Goal: Transaction & Acquisition: Book appointment/travel/reservation

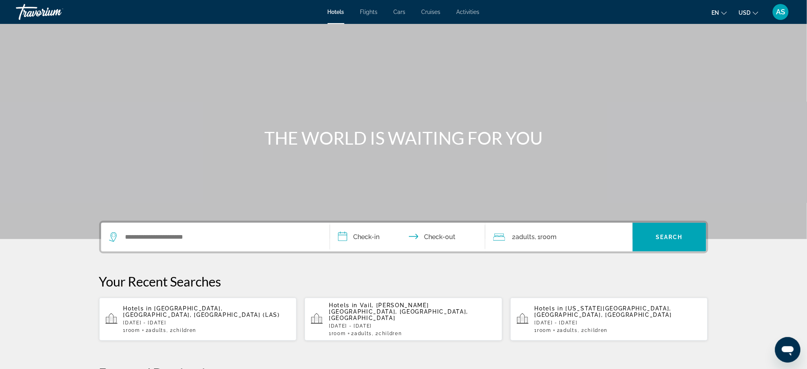
click at [195, 320] on p "[DATE] - [DATE]" at bounding box center [206, 323] width 167 height 6
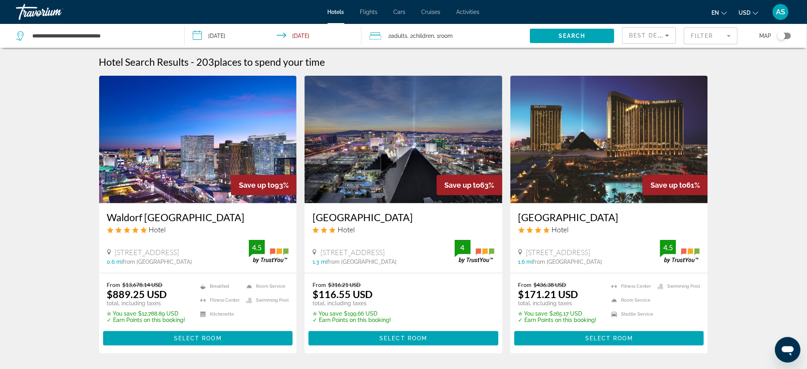
click at [663, 35] on icon "Sort by" at bounding box center [667, 36] width 10 height 10
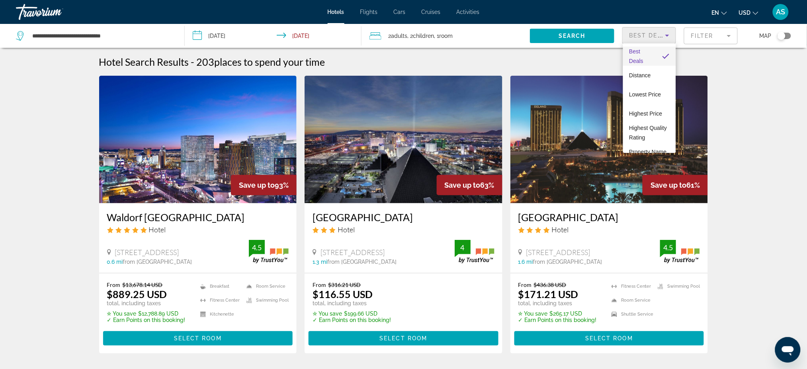
click at [706, 34] on div at bounding box center [403, 184] width 807 height 369
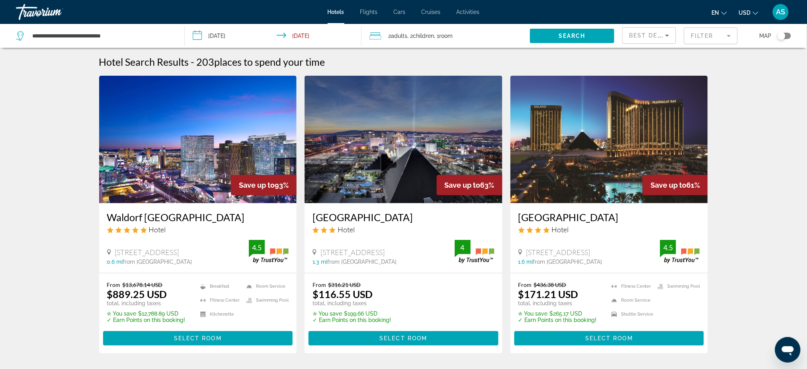
click at [706, 34] on mat-form-field "Filter" at bounding box center [711, 35] width 54 height 17
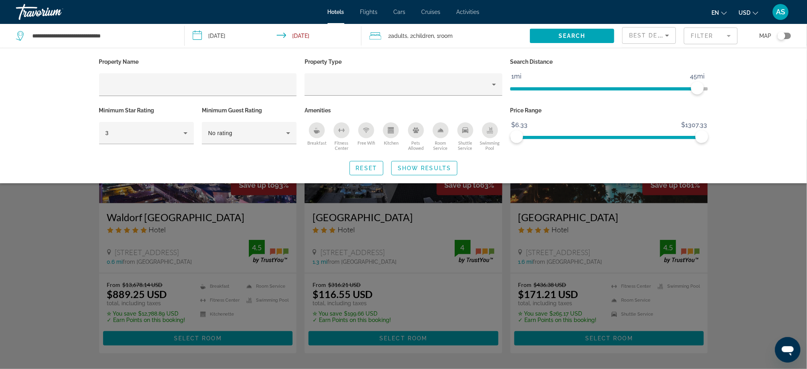
click at [417, 129] on icon "Pets Allowed" at bounding box center [416, 130] width 6 height 6
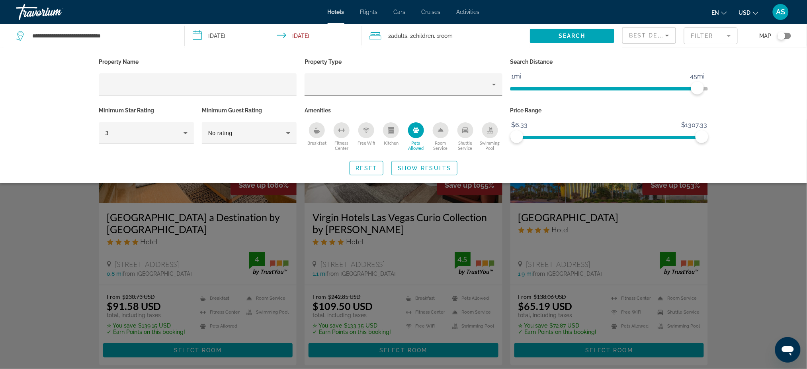
click at [751, 115] on div "Property Name Property Type Search Distance 1mi 46mi 45mi Minimum Star Rating 3…" at bounding box center [403, 115] width 807 height 135
click at [409, 171] on span "Search widget" at bounding box center [424, 167] width 65 height 19
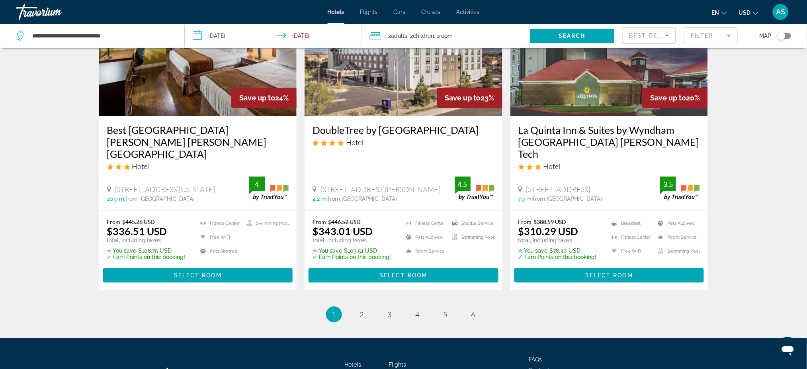
scroll to position [1047, 0]
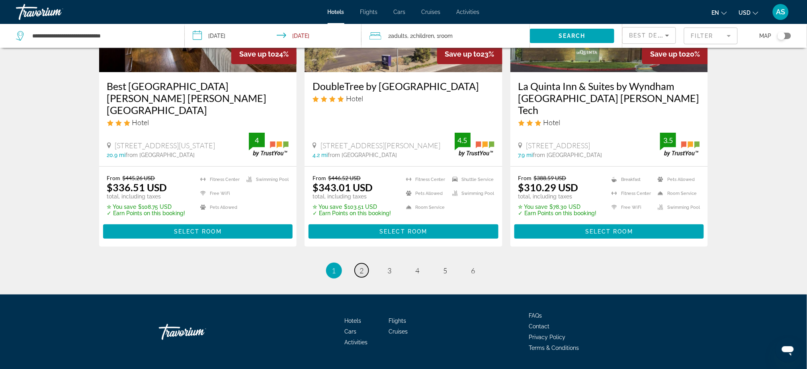
click at [361, 266] on span "2" at bounding box center [362, 270] width 4 height 9
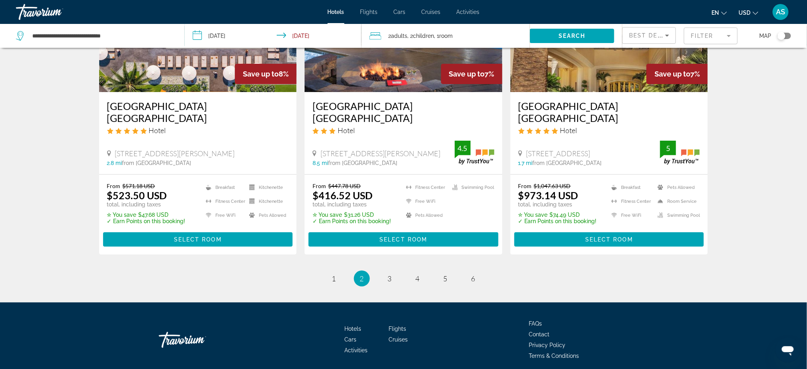
scroll to position [1047, 0]
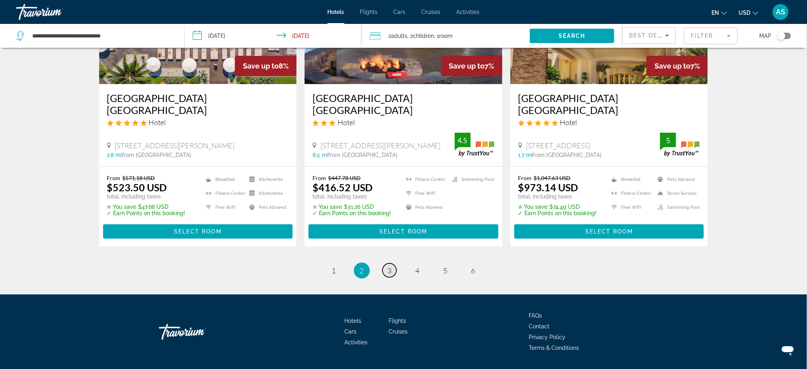
click at [392, 263] on link "page 3" at bounding box center [390, 270] width 14 height 14
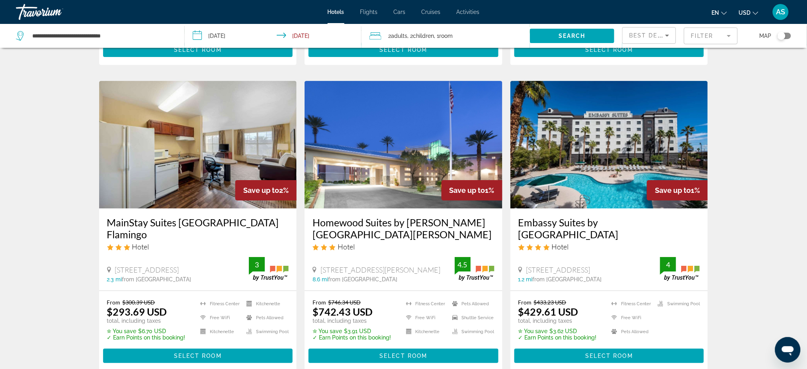
scroll to position [900, 0]
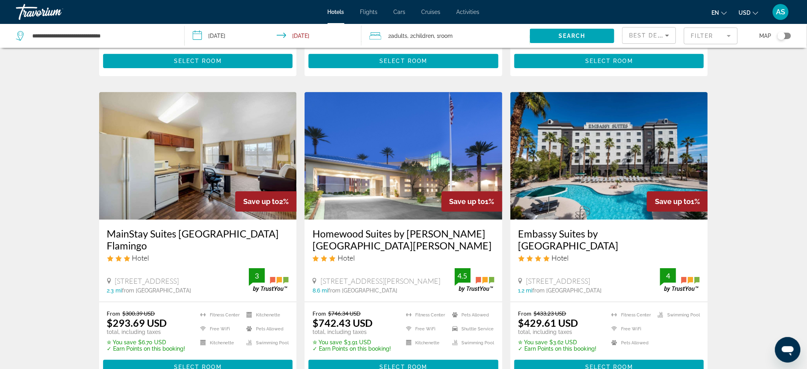
click at [633, 36] on span "Best Deals" at bounding box center [649, 35] width 41 height 6
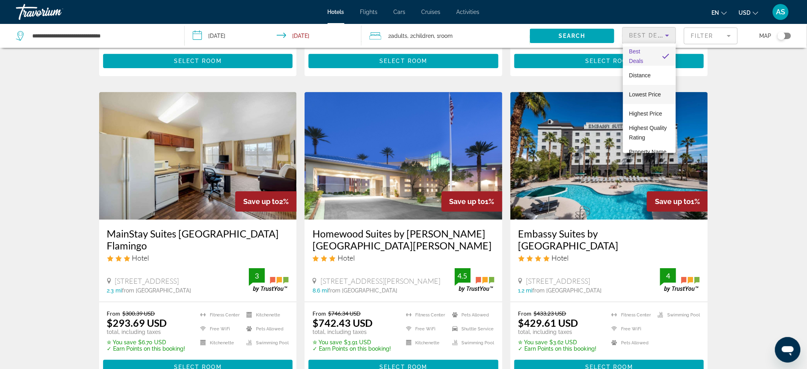
click at [644, 94] on span "Lowest Price" at bounding box center [645, 94] width 32 height 6
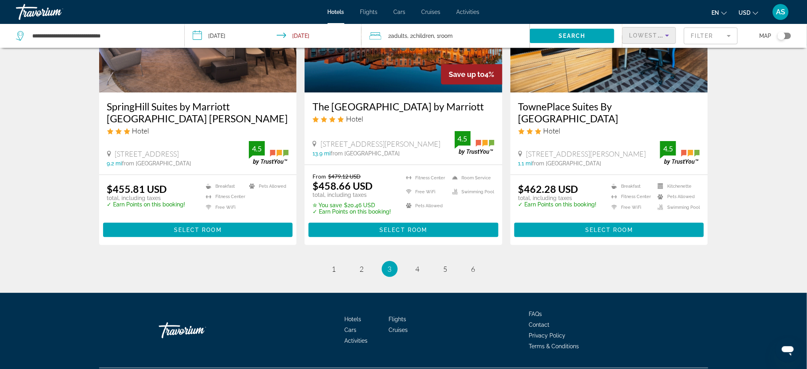
scroll to position [1059, 0]
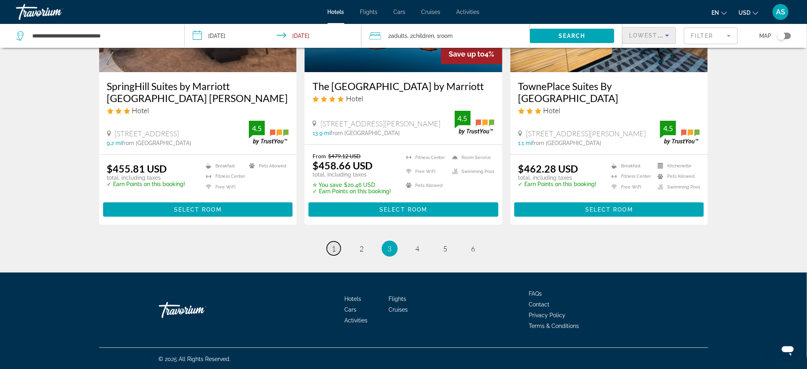
click at [331, 252] on link "page 1" at bounding box center [334, 248] width 14 height 14
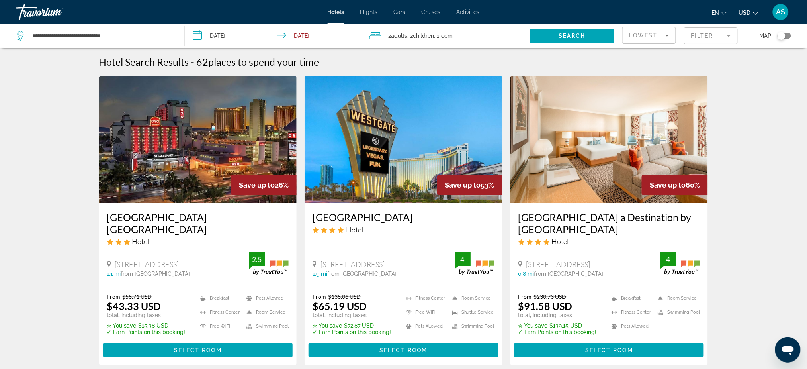
click at [227, 33] on input "**********" at bounding box center [275, 37] width 180 height 26
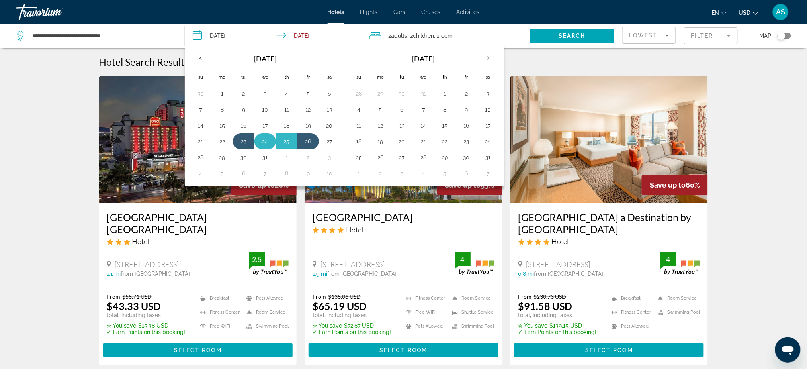
click at [268, 142] on button "24" at bounding box center [265, 141] width 13 height 11
click at [283, 142] on button "25" at bounding box center [286, 141] width 13 height 11
type input "**********"
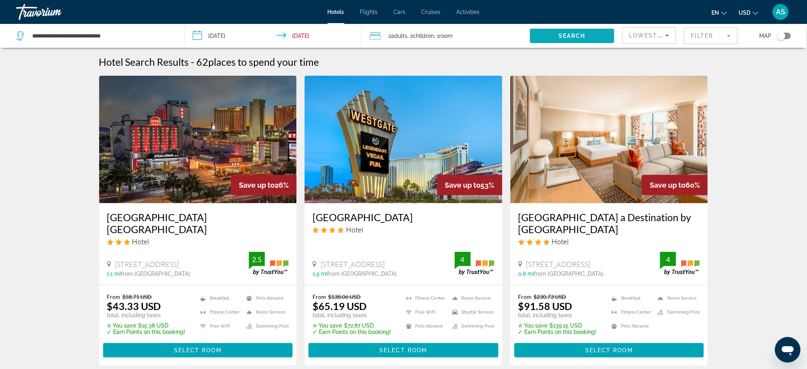
click at [561, 35] on span "Search" at bounding box center [572, 36] width 27 height 6
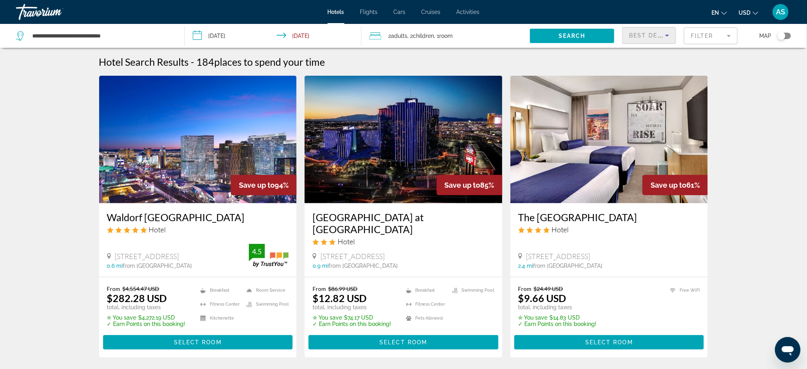
click at [642, 32] on span "Best Deals" at bounding box center [649, 35] width 41 height 6
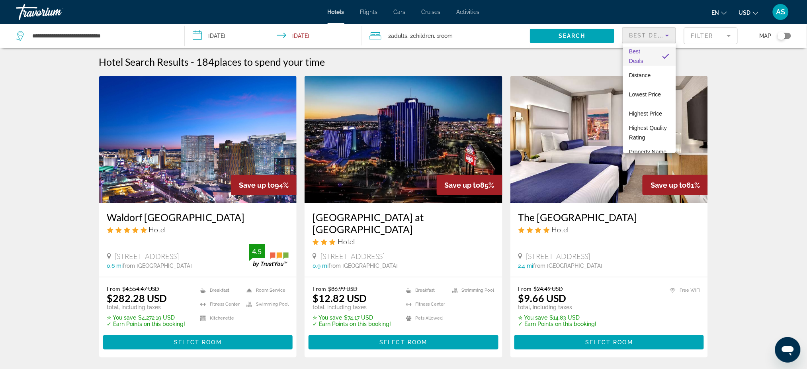
click at [699, 36] on div at bounding box center [403, 184] width 807 height 369
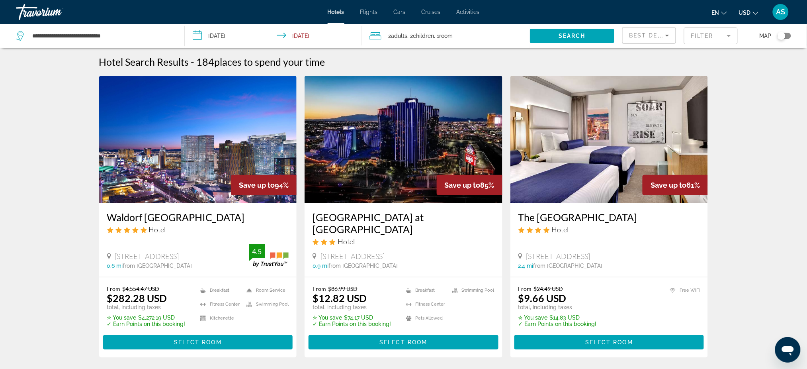
click at [701, 34] on mat-form-field "Filter" at bounding box center [711, 35] width 54 height 17
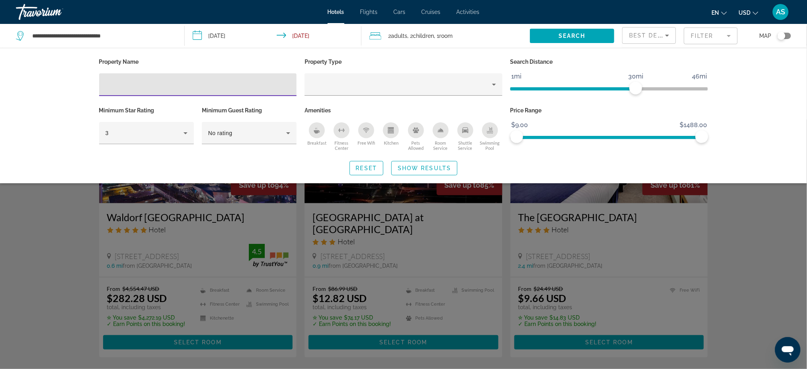
click at [412, 132] on div "Pets Allowed" at bounding box center [416, 130] width 16 height 16
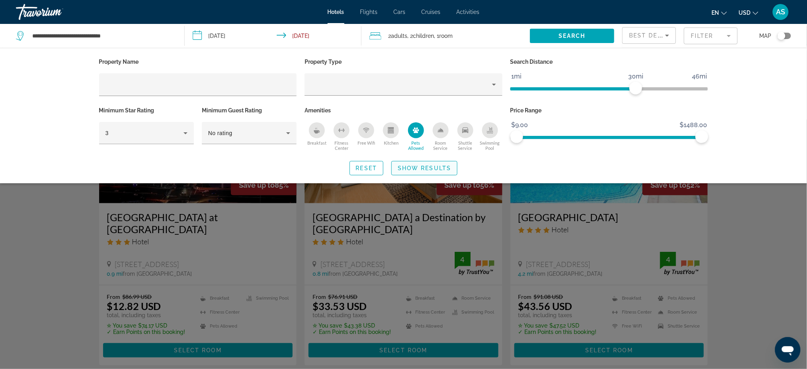
click at [416, 172] on span "Search widget" at bounding box center [424, 167] width 65 height 19
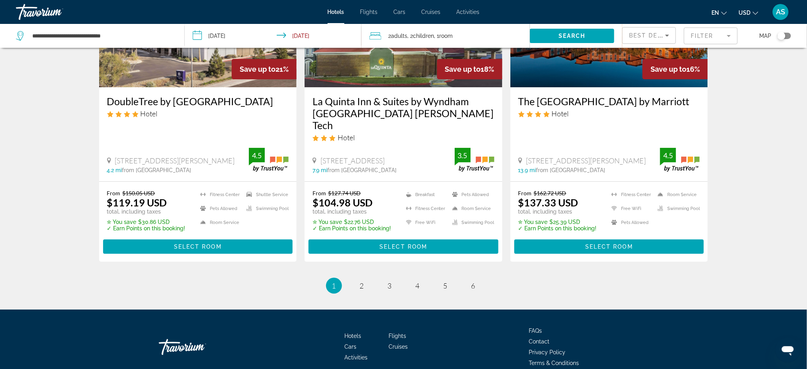
scroll to position [1059, 0]
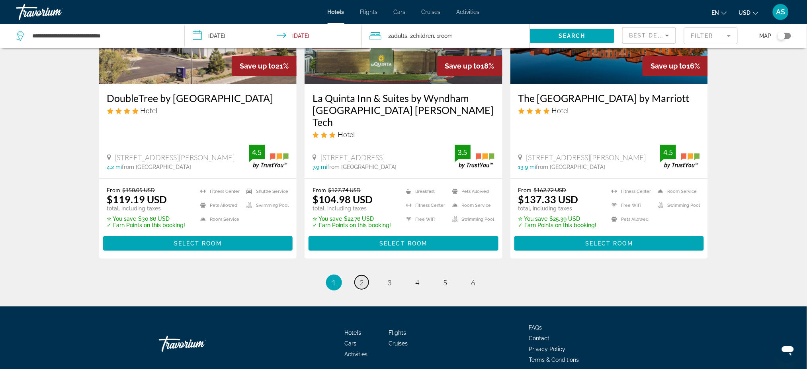
click at [361, 278] on span "2" at bounding box center [362, 282] width 4 height 9
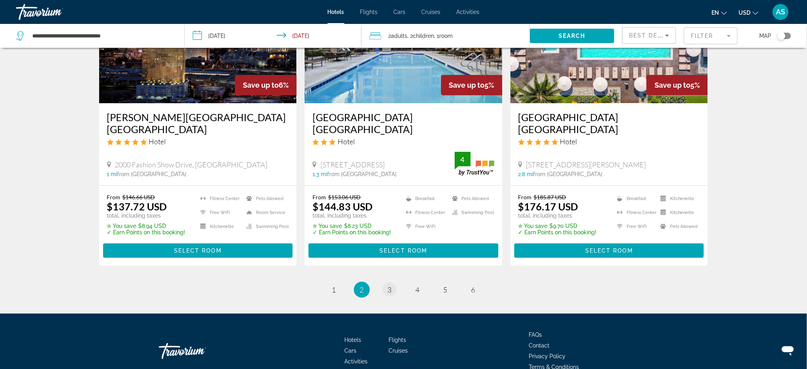
scroll to position [1047, 0]
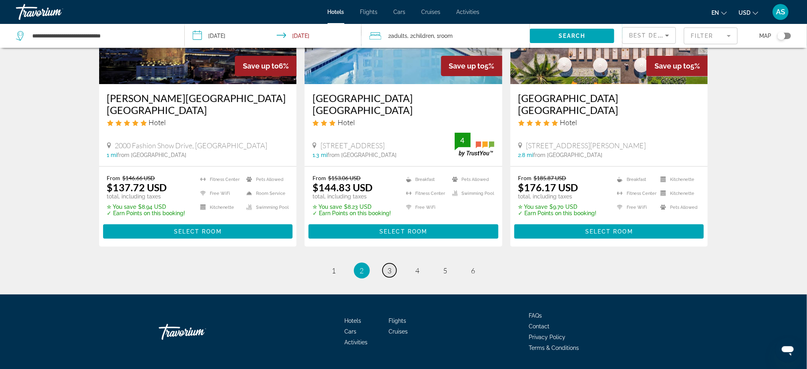
click at [388, 266] on span "3" at bounding box center [390, 270] width 4 height 9
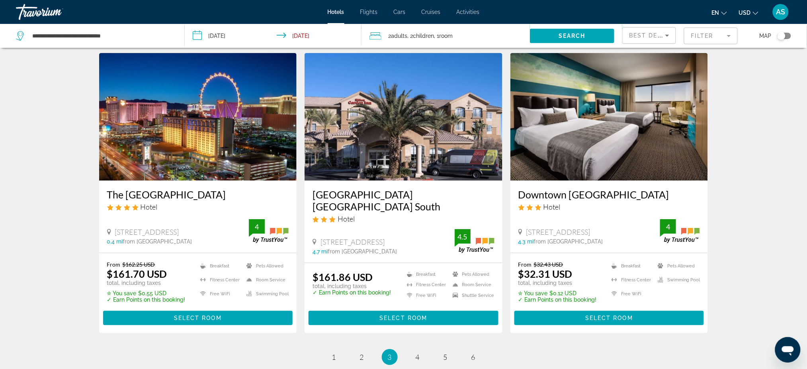
scroll to position [1027, 0]
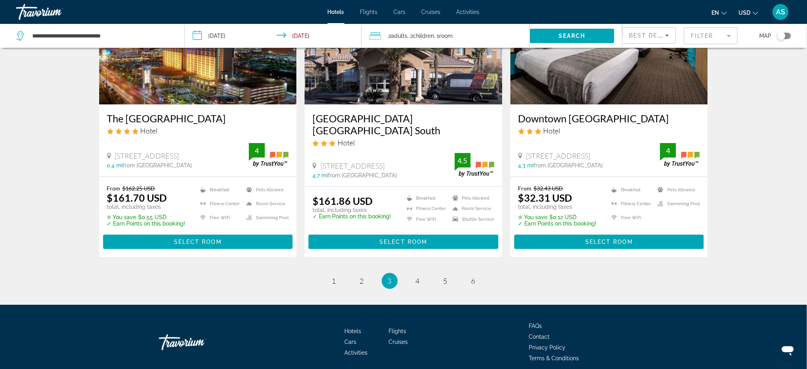
click at [424, 273] on li "page 4" at bounding box center [418, 281] width 16 height 16
click at [418, 276] on span "4" at bounding box center [418, 280] width 4 height 9
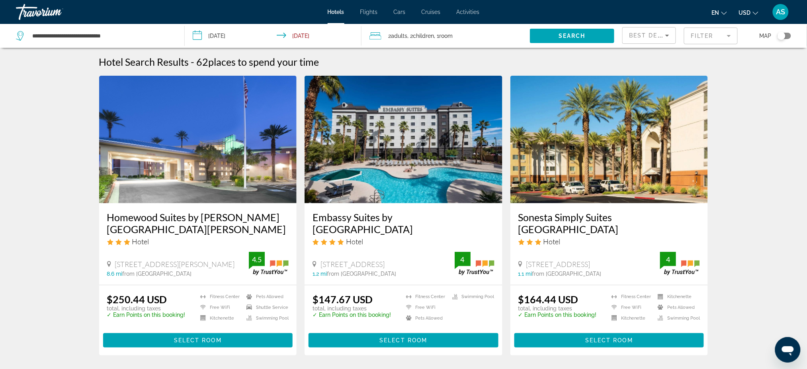
click at [42, 9] on div "Travorium" at bounding box center [56, 12] width 80 height 21
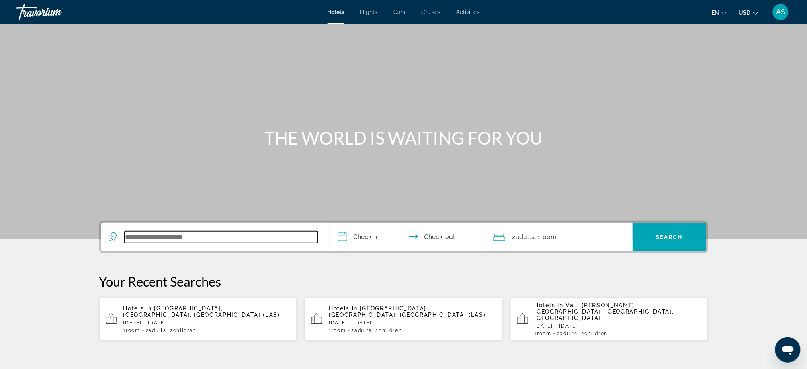
click at [215, 232] on input "Search widget" at bounding box center [221, 237] width 193 height 12
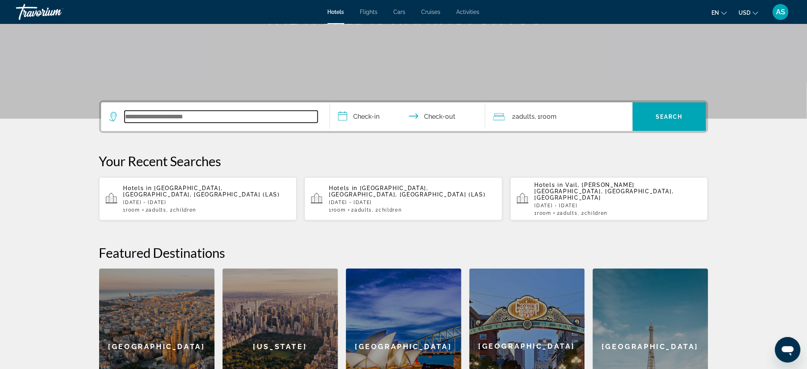
scroll to position [73, 0]
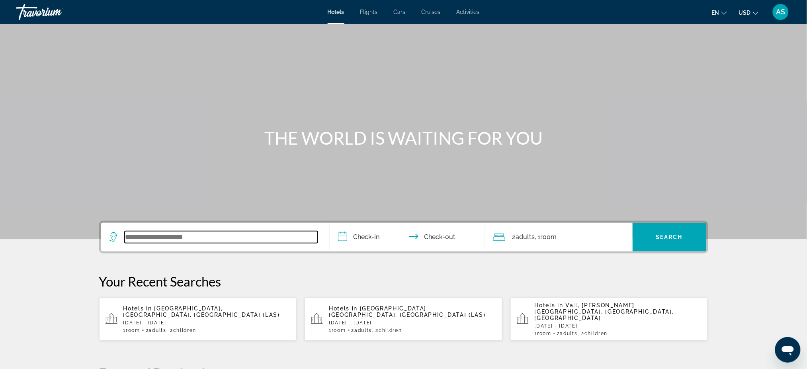
click at [190, 232] on input "Search widget" at bounding box center [221, 237] width 193 height 12
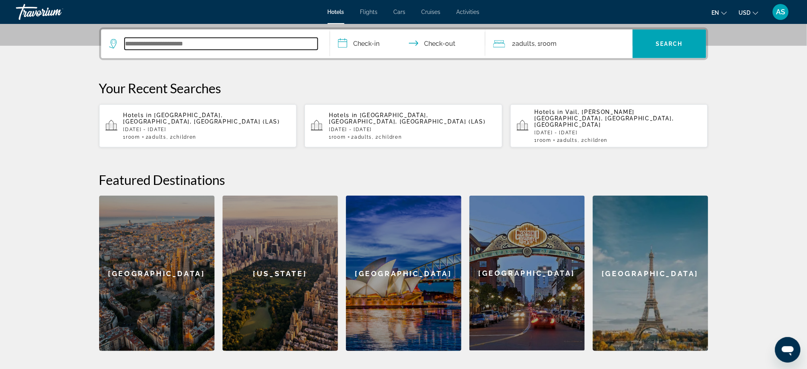
scroll to position [194, 0]
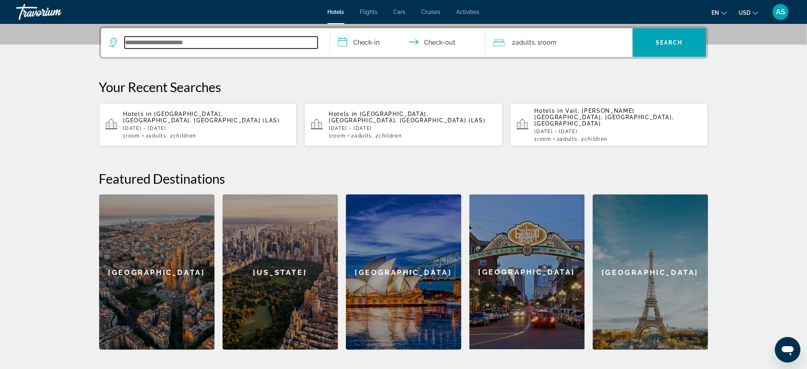
type input "*"
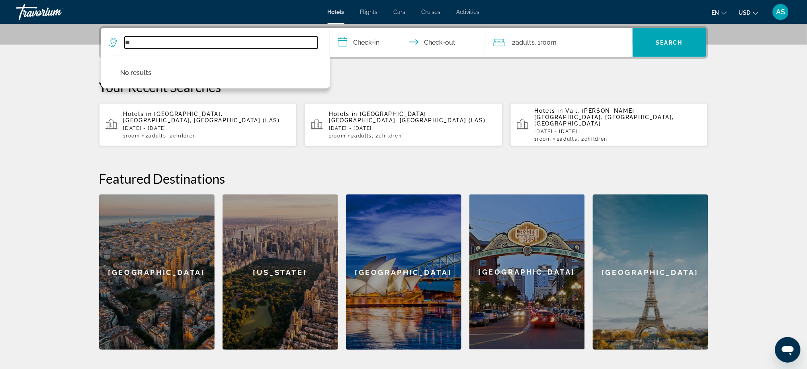
type input "*"
click at [127, 41] on input "********" at bounding box center [221, 43] width 193 height 12
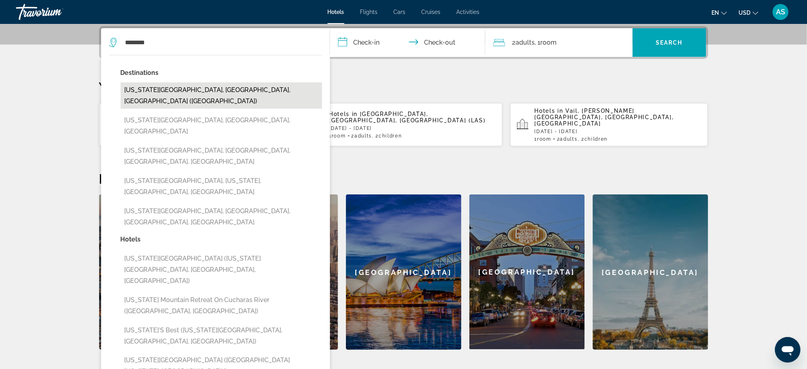
click at [153, 90] on button "Colorado Springs, CO, United States (COS)" at bounding box center [221, 95] width 201 height 26
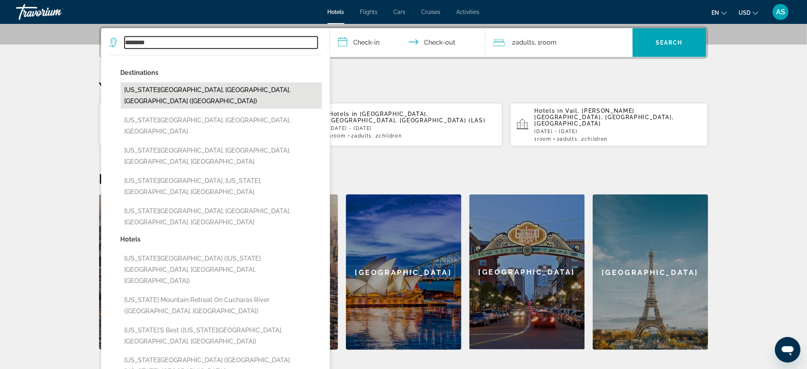
type input "**********"
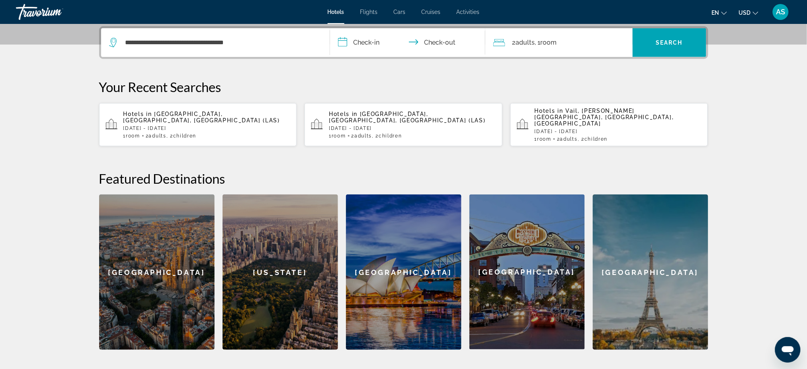
click at [377, 41] on input "**********" at bounding box center [409, 43] width 158 height 31
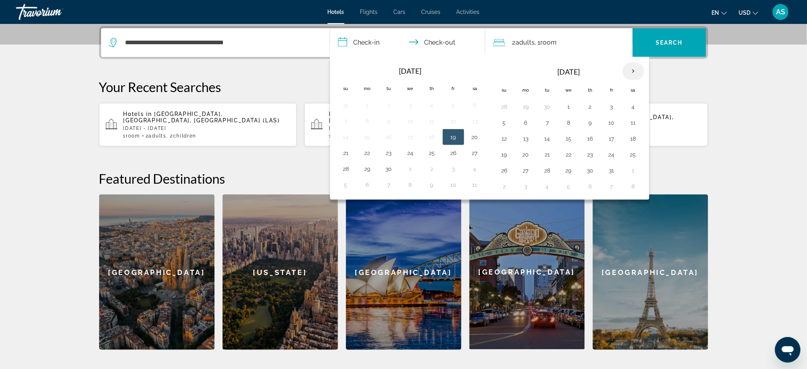
click at [636, 68] on th "Next month" at bounding box center [633, 72] width 21 height 18
click at [545, 155] on button "23" at bounding box center [547, 154] width 13 height 11
click at [618, 154] on button "26" at bounding box center [612, 154] width 13 height 11
type input "**********"
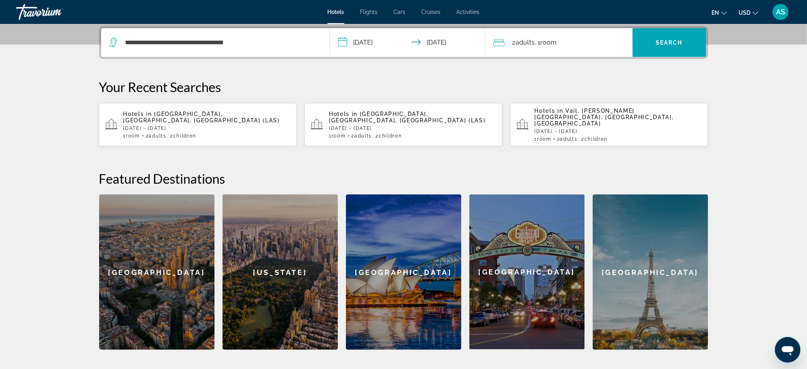
click at [559, 42] on div "2 Adult Adults , 1 Room rooms" at bounding box center [562, 42] width 139 height 11
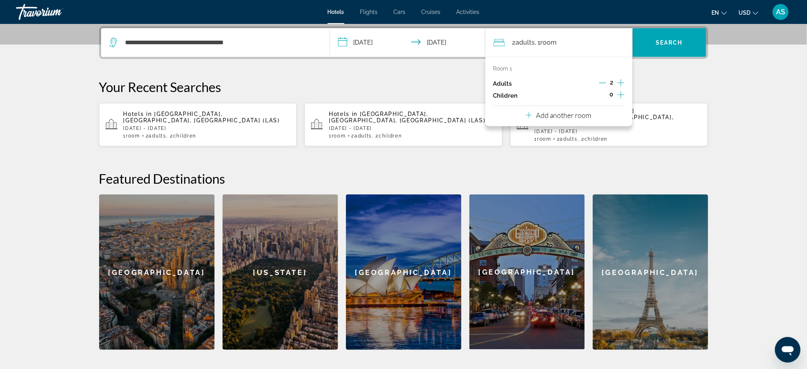
click at [621, 94] on icon "Increment children" at bounding box center [620, 94] width 7 height 7
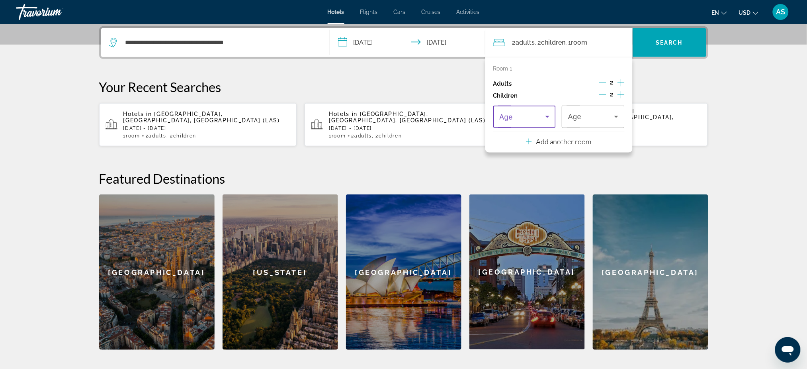
click at [534, 120] on span "Travelers: 2 adults, 2 children" at bounding box center [523, 117] width 46 height 10
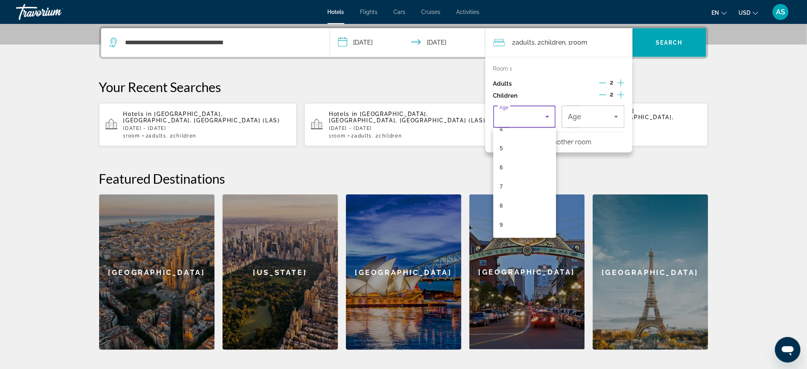
scroll to position [106, 0]
click at [504, 204] on mat-option "9" at bounding box center [524, 206] width 63 height 19
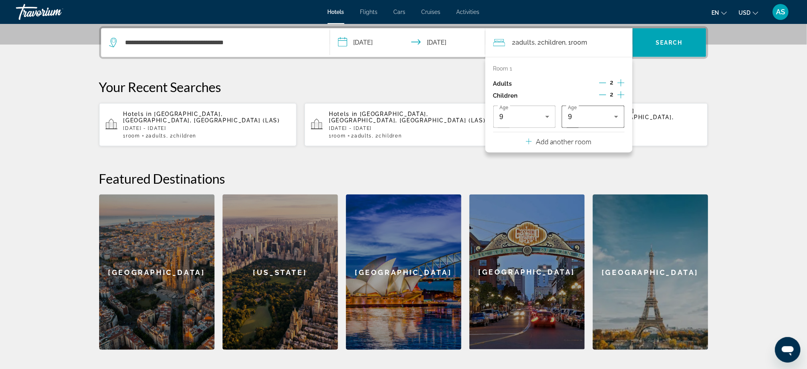
click at [576, 121] on div "9" at bounding box center [593, 116] width 50 height 22
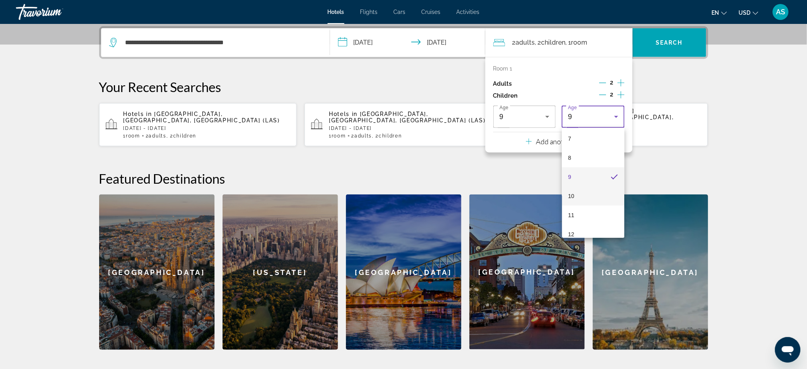
scroll to position [138, 0]
click at [575, 227] on mat-option "12" at bounding box center [593, 232] width 63 height 19
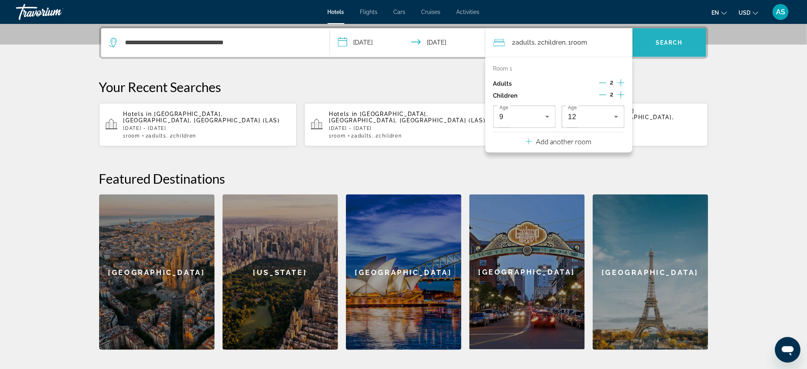
click at [666, 42] on span "Search" at bounding box center [669, 42] width 27 height 6
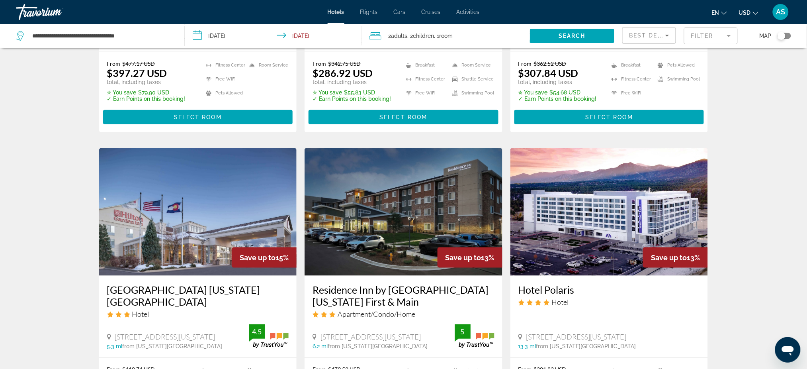
scroll to position [106, 0]
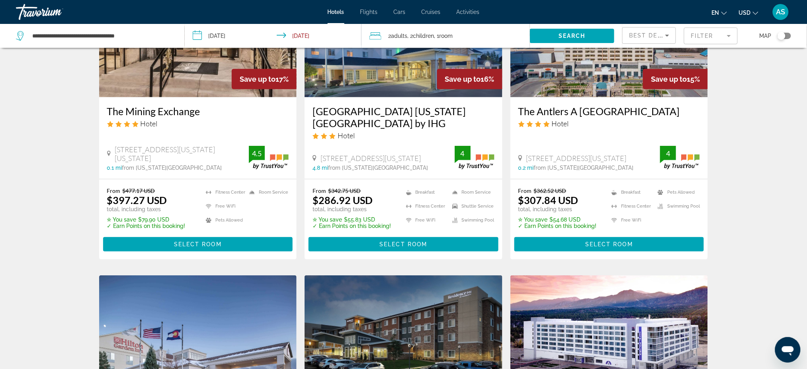
click at [144, 107] on h3 "The Mining Exchange" at bounding box center [198, 111] width 182 height 12
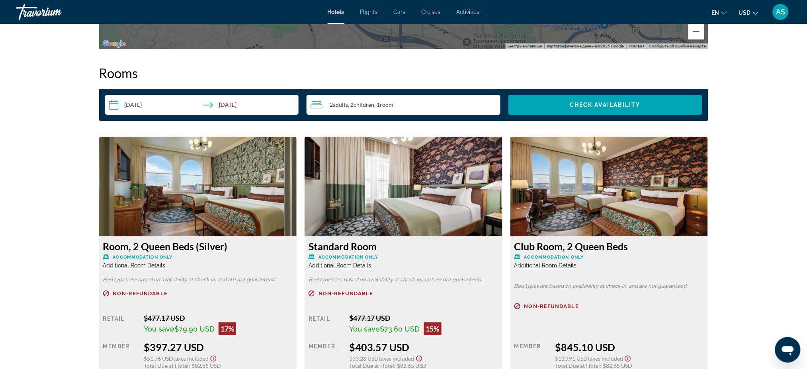
scroll to position [1061, 0]
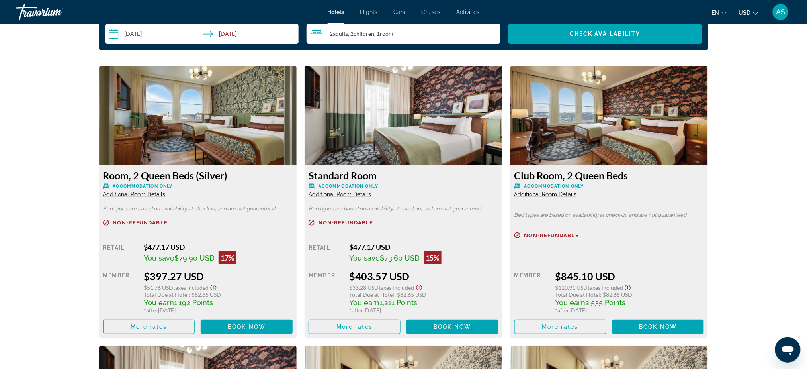
click at [188, 120] on img "Main content" at bounding box center [198, 116] width 198 height 100
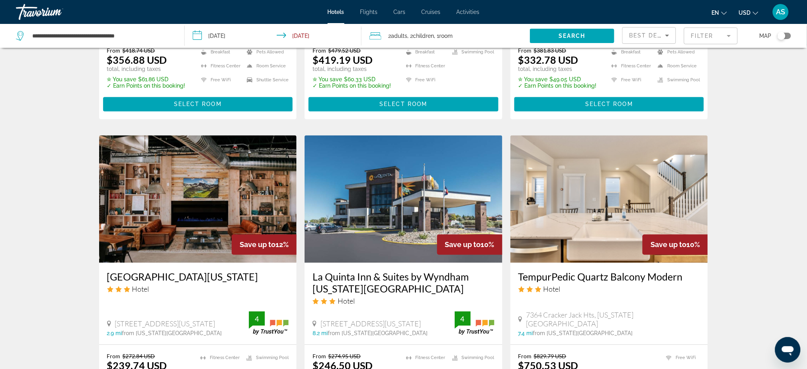
scroll to position [584, 0]
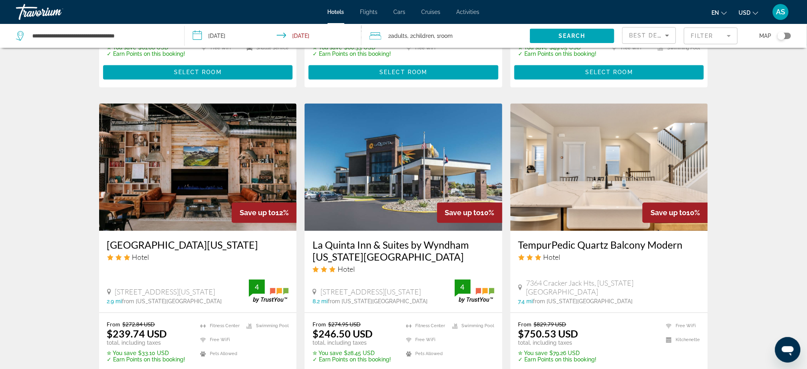
click at [599, 244] on h3 "TempurPedic Quartz Balcony Modern" at bounding box center [609, 244] width 182 height 12
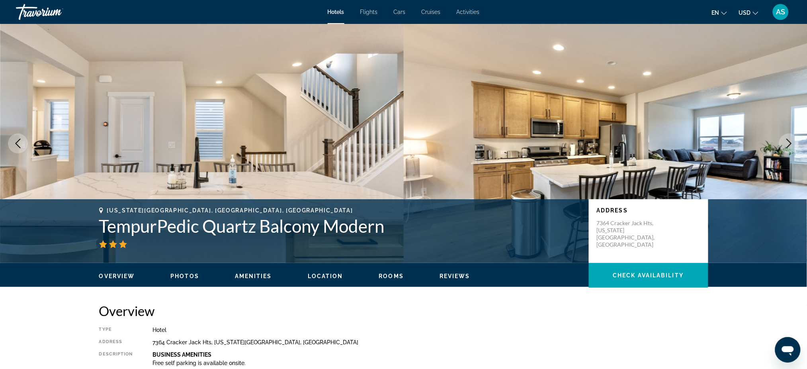
click at [791, 141] on icon "Next image" at bounding box center [789, 144] width 10 height 10
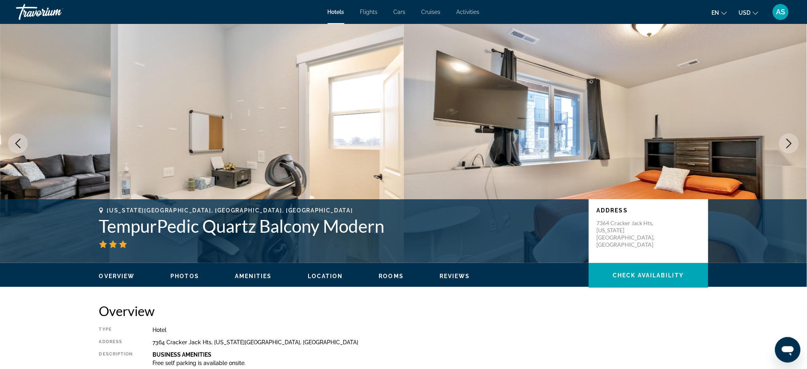
click at [791, 141] on icon "Next image" at bounding box center [789, 144] width 10 height 10
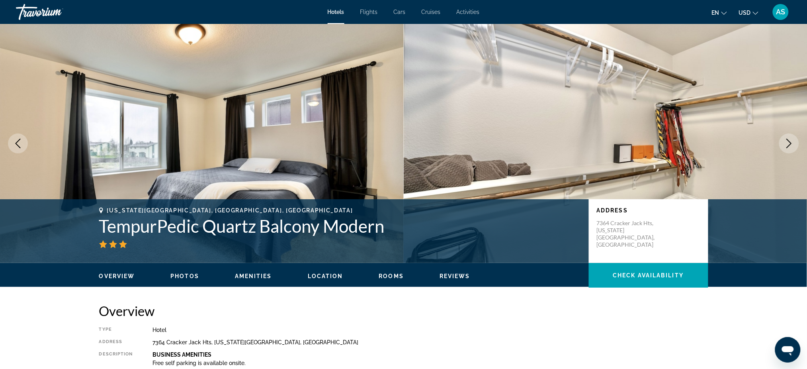
click at [791, 141] on icon "Next image" at bounding box center [789, 144] width 10 height 10
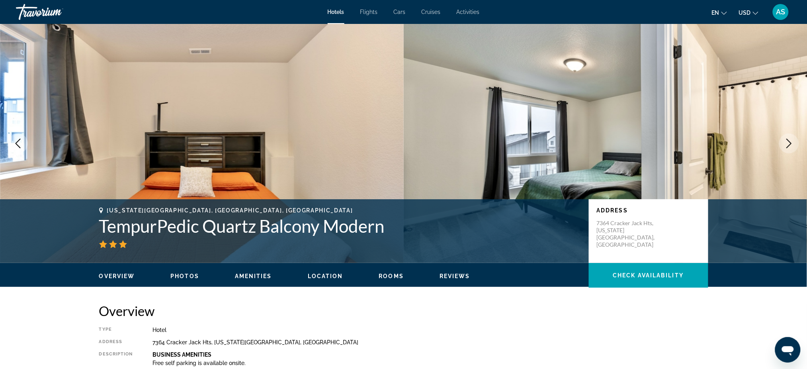
click at [791, 141] on icon "Next image" at bounding box center [789, 144] width 10 height 10
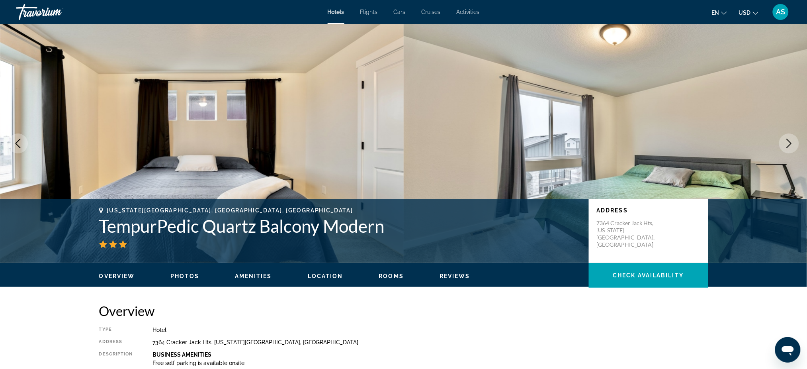
click at [791, 141] on icon "Next image" at bounding box center [789, 144] width 10 height 10
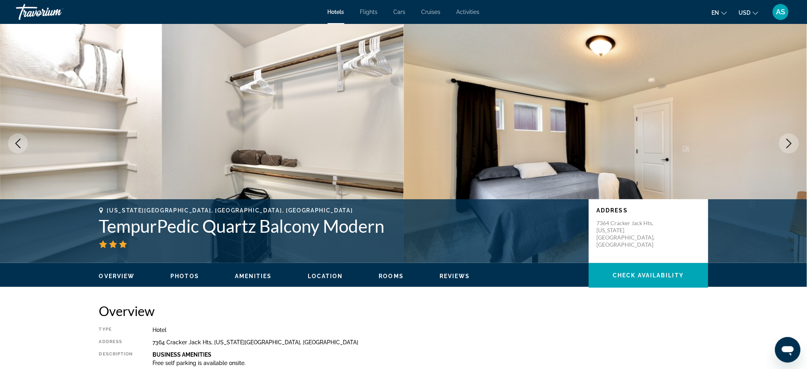
click at [791, 141] on icon "Next image" at bounding box center [789, 144] width 10 height 10
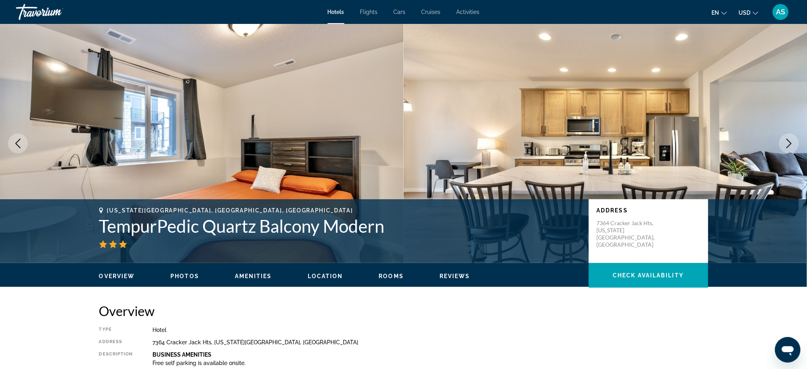
click at [791, 141] on icon "Next image" at bounding box center [789, 144] width 10 height 10
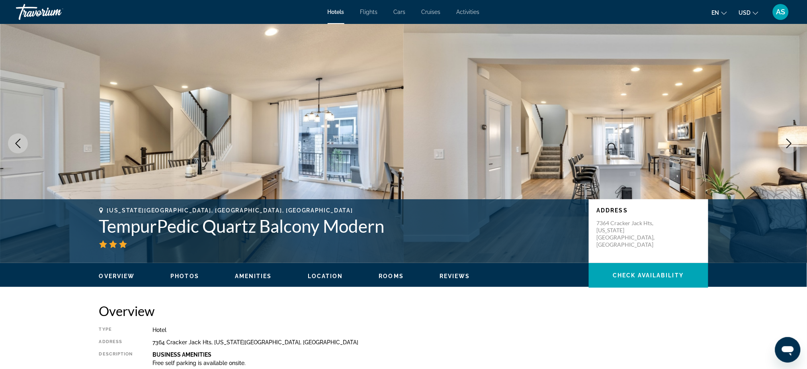
click at [791, 141] on icon "Next image" at bounding box center [789, 144] width 10 height 10
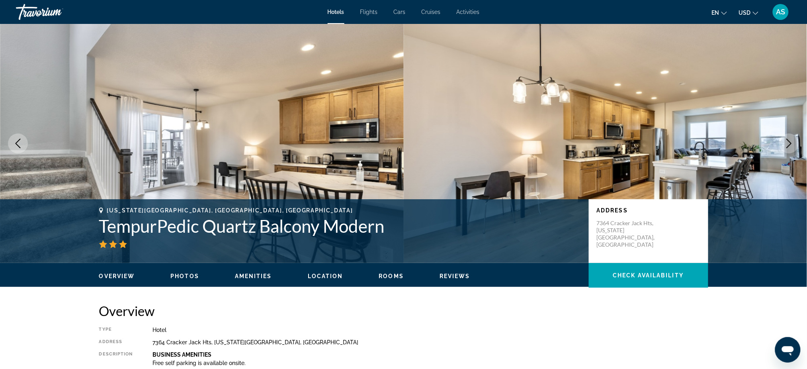
click at [791, 141] on icon "Next image" at bounding box center [789, 144] width 10 height 10
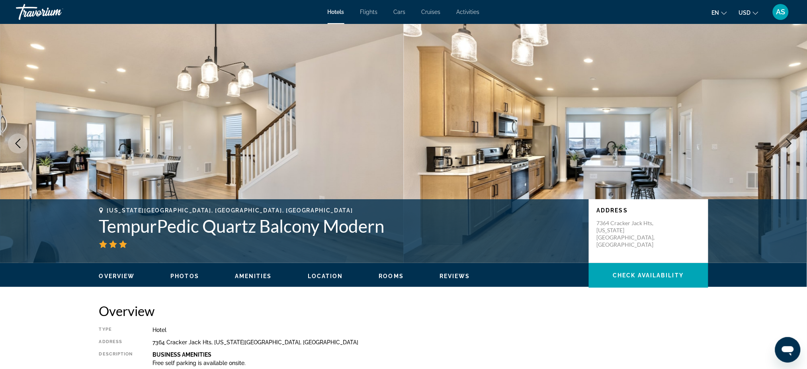
click at [791, 141] on icon "Next image" at bounding box center [789, 144] width 10 height 10
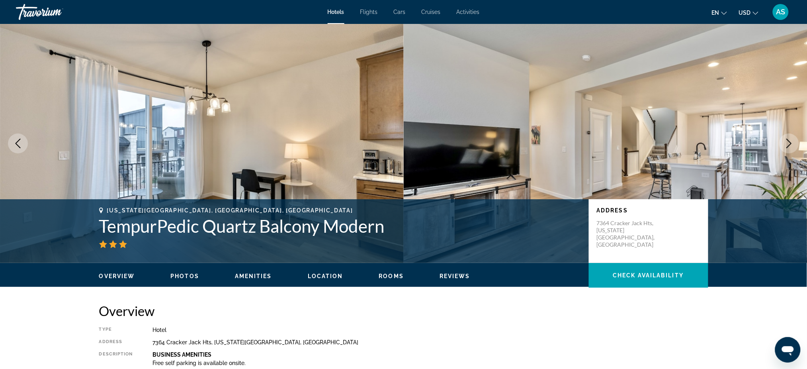
click at [791, 141] on icon "Next image" at bounding box center [789, 144] width 10 height 10
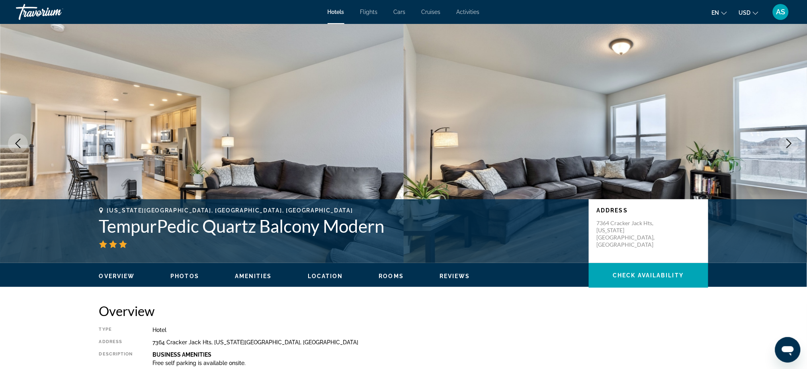
click at [791, 141] on icon "Next image" at bounding box center [789, 144] width 10 height 10
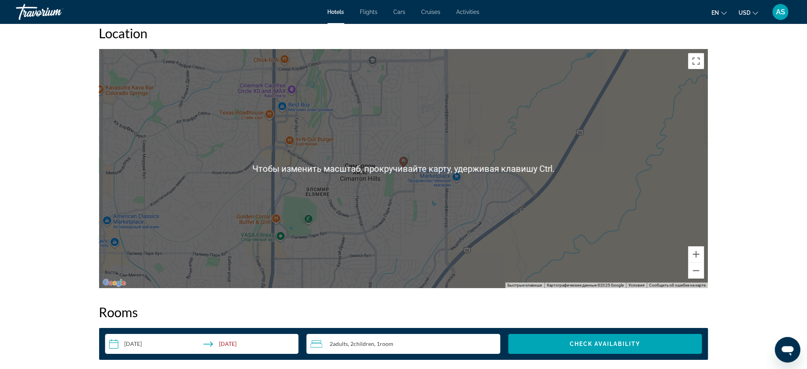
scroll to position [796, 0]
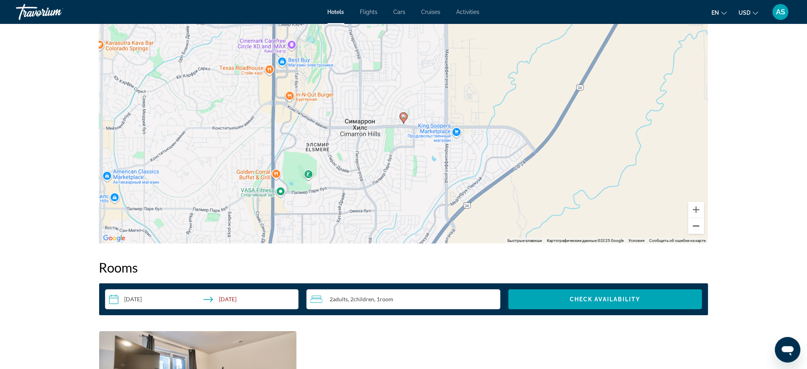
click at [694, 227] on button "Уменьшить" at bounding box center [696, 226] width 16 height 16
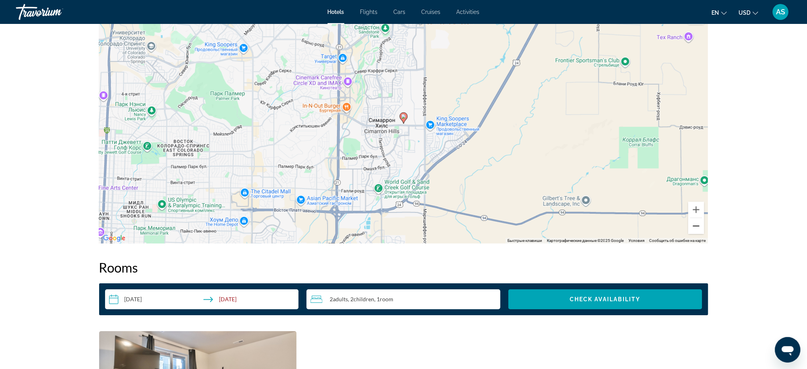
click at [695, 227] on button "Уменьшить" at bounding box center [696, 226] width 16 height 16
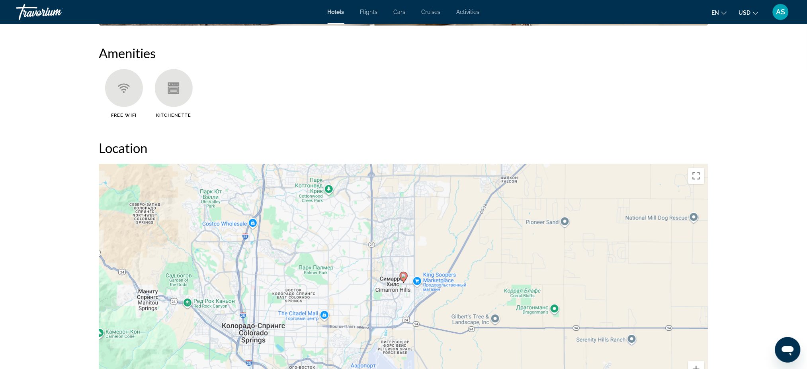
scroll to position [478, 0]
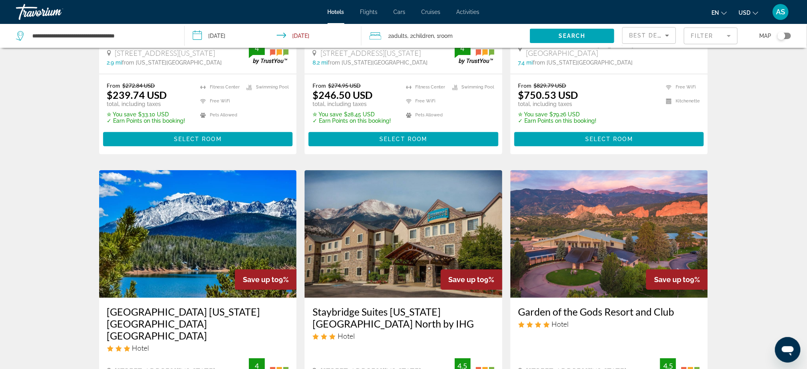
scroll to position [902, 0]
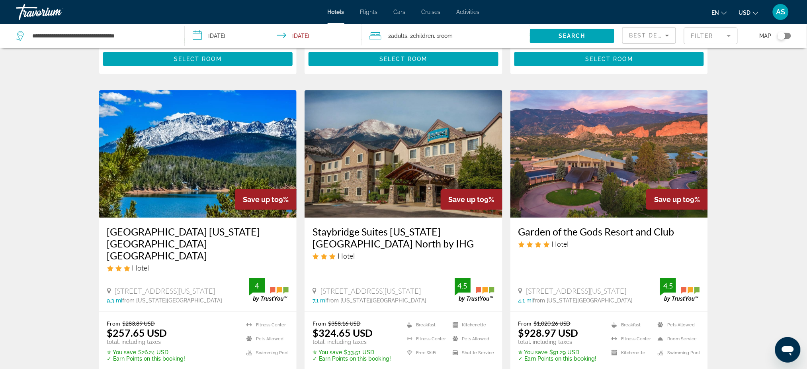
click at [197, 234] on h3 "Hilton Garden Inn Colorado Springs North Air Force Academy" at bounding box center [198, 243] width 182 height 36
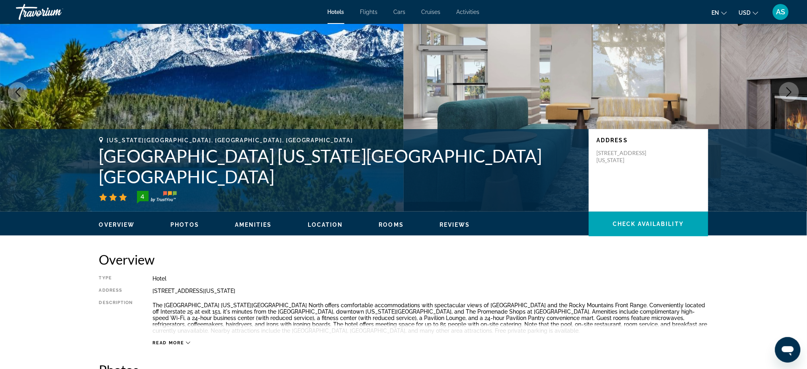
scroll to position [53, 0]
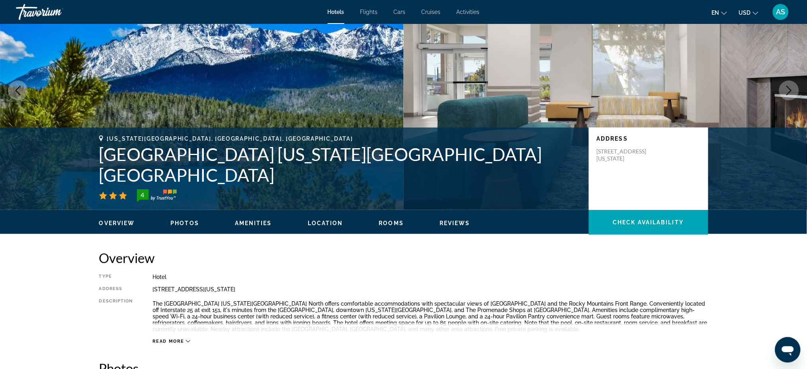
click at [788, 93] on icon "Next image" at bounding box center [789, 91] width 10 height 10
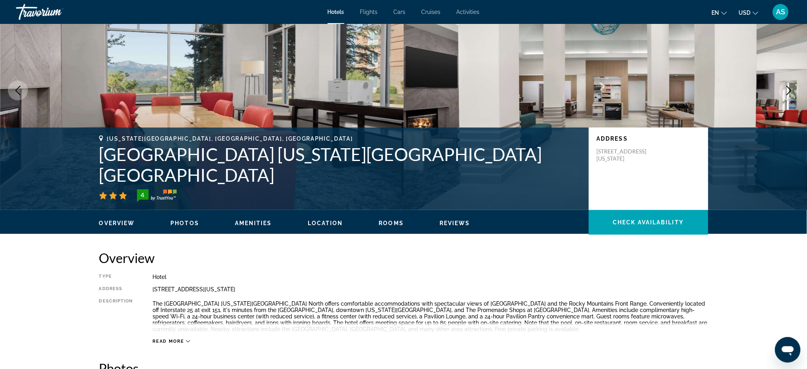
click at [788, 92] on icon "Next image" at bounding box center [789, 91] width 10 height 10
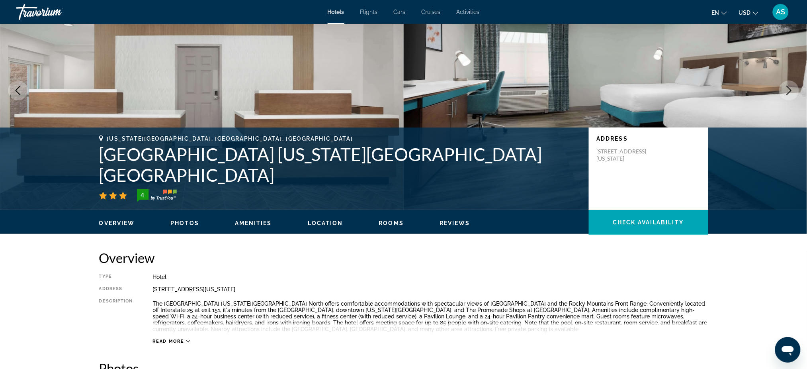
click at [788, 92] on icon "Next image" at bounding box center [789, 91] width 10 height 10
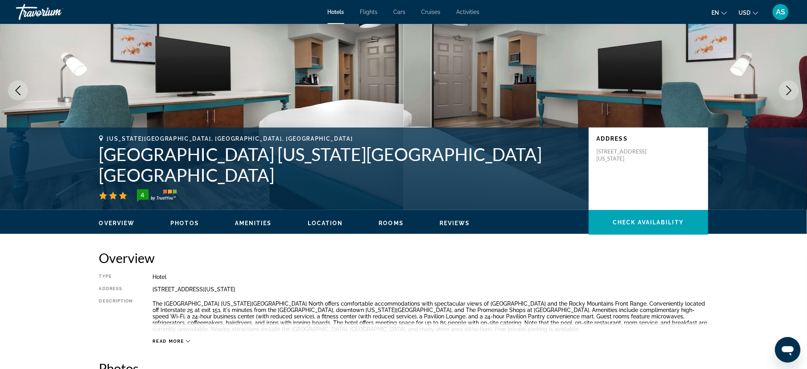
click at [788, 92] on icon "Next image" at bounding box center [789, 91] width 10 height 10
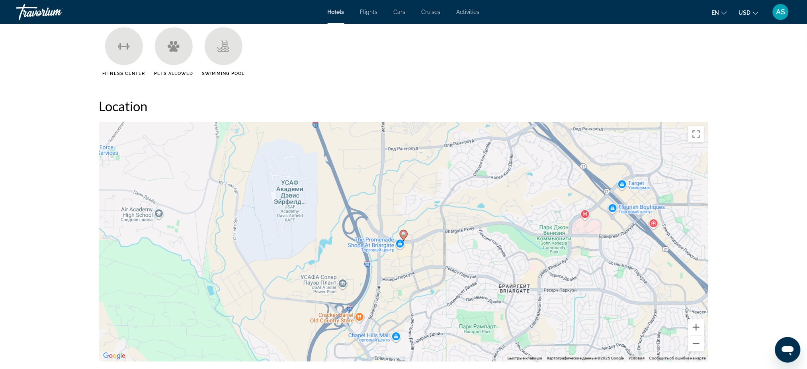
scroll to position [690, 0]
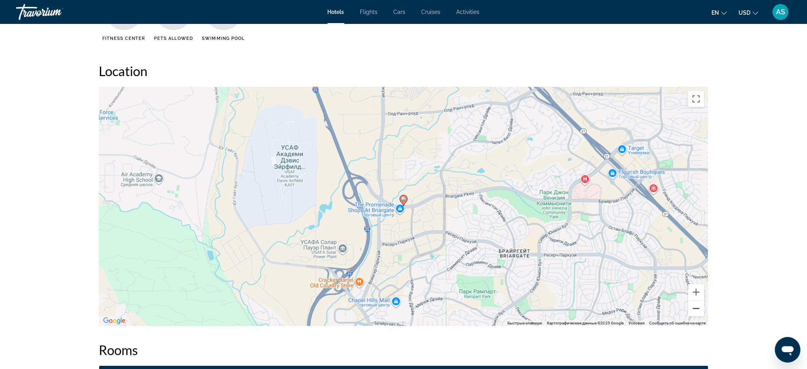
click at [693, 311] on button "Уменьшить" at bounding box center [696, 308] width 16 height 16
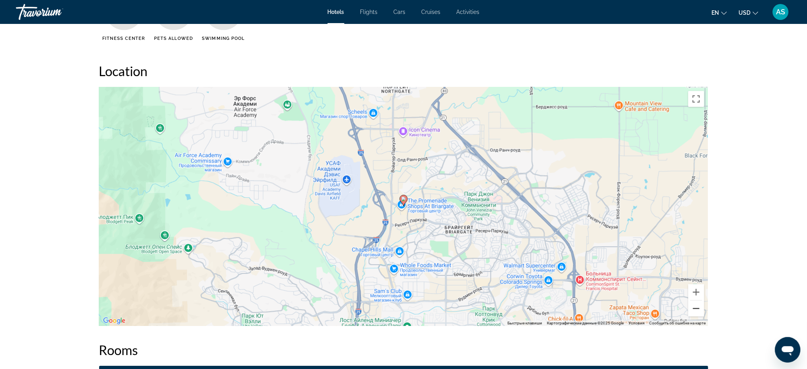
click at [694, 307] on button "Уменьшить" at bounding box center [696, 308] width 16 height 16
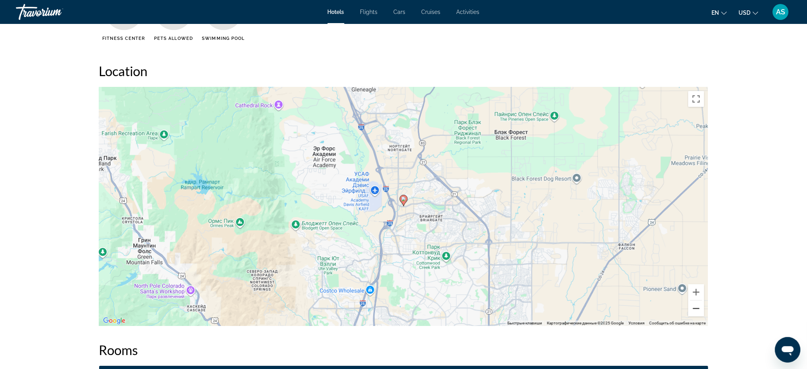
click at [694, 307] on button "Уменьшить" at bounding box center [696, 308] width 16 height 16
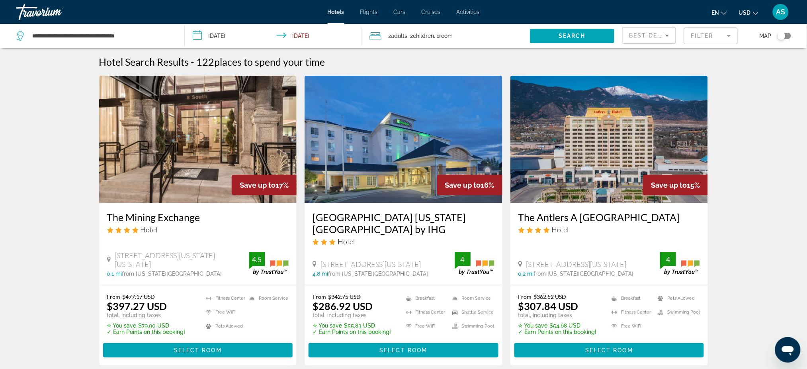
click at [639, 33] on span "Best Deals" at bounding box center [649, 35] width 41 height 6
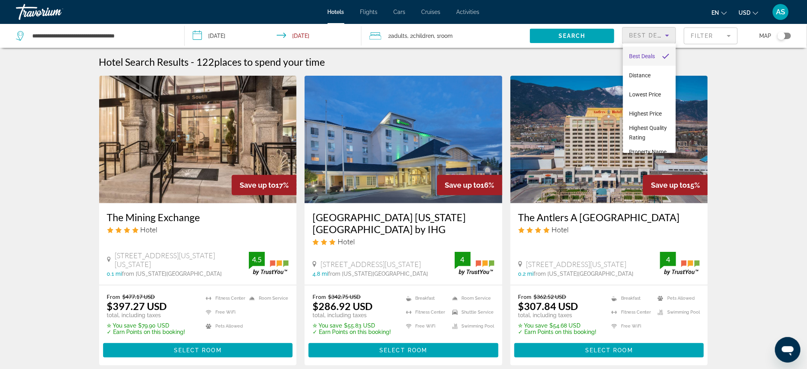
click at [689, 38] on div at bounding box center [403, 184] width 807 height 369
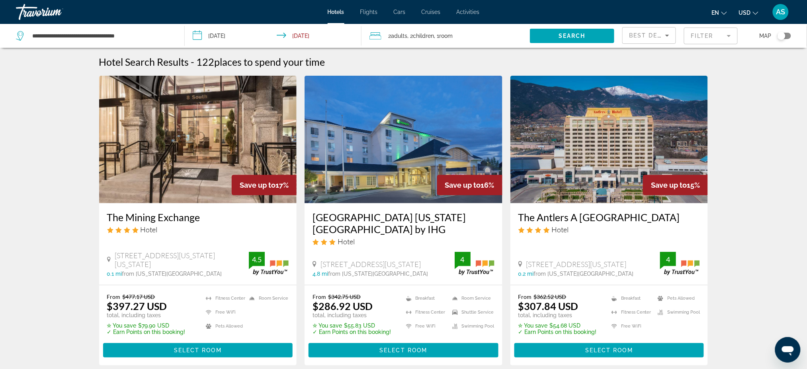
click at [689, 37] on mat-form-field "Filter" at bounding box center [711, 35] width 54 height 17
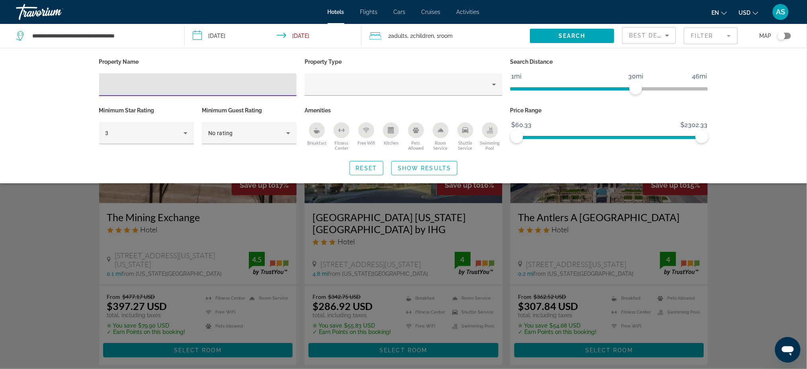
click at [418, 127] on icon "Pets Allowed" at bounding box center [416, 130] width 6 height 6
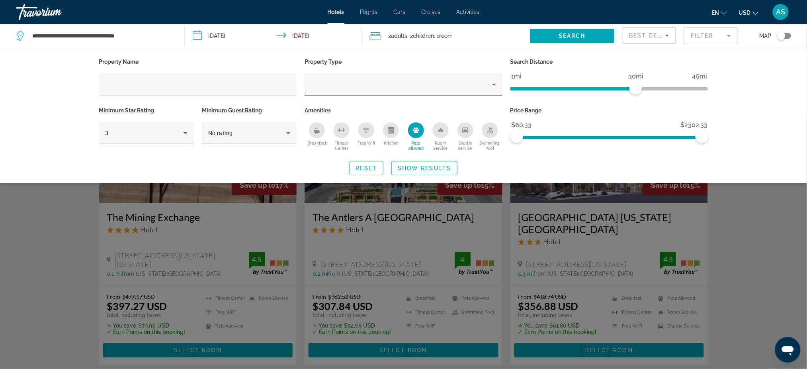
click at [427, 168] on span "Show Results" at bounding box center [424, 168] width 53 height 6
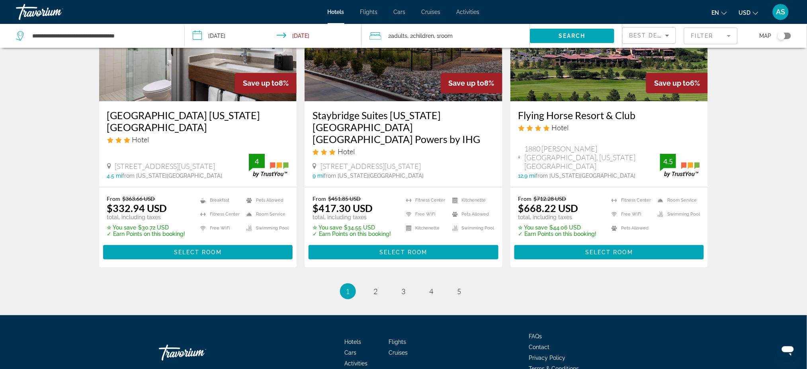
scroll to position [1060, 0]
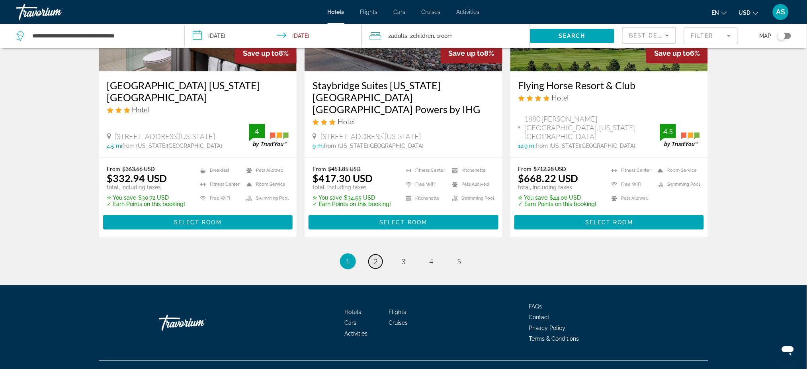
click at [373, 254] on link "page 2" at bounding box center [376, 261] width 14 height 14
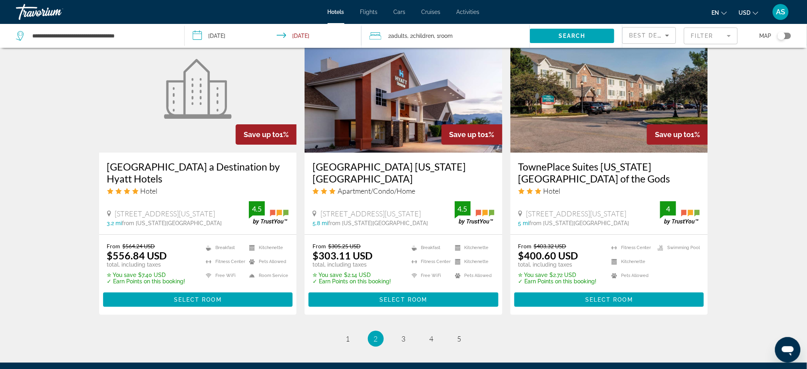
scroll to position [1008, 0]
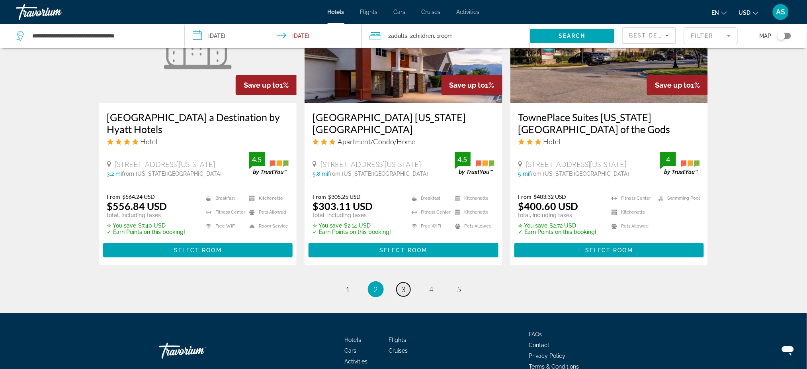
click at [403, 285] on span "3" at bounding box center [404, 289] width 4 height 9
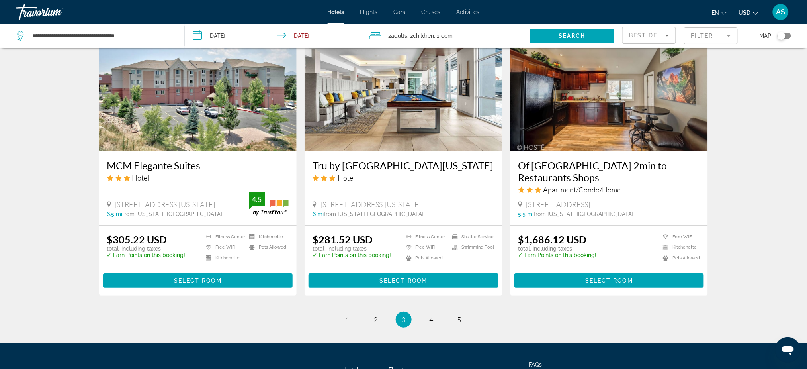
scroll to position [955, 0]
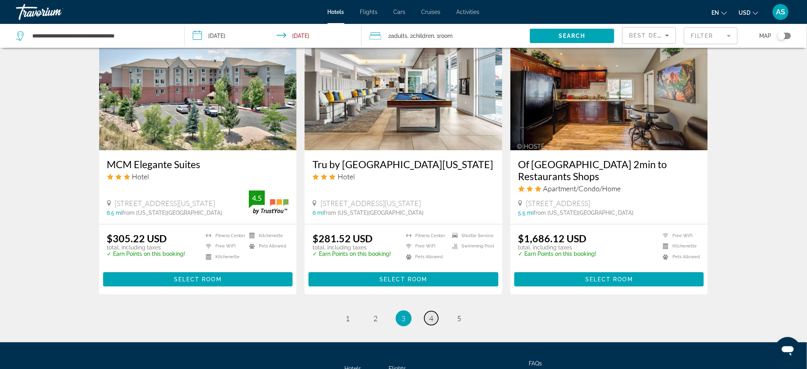
click at [429, 311] on link "page 4" at bounding box center [431, 318] width 14 height 14
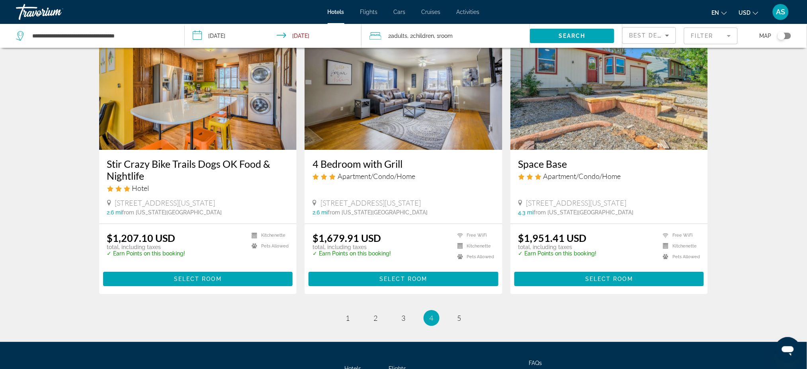
scroll to position [983, 0]
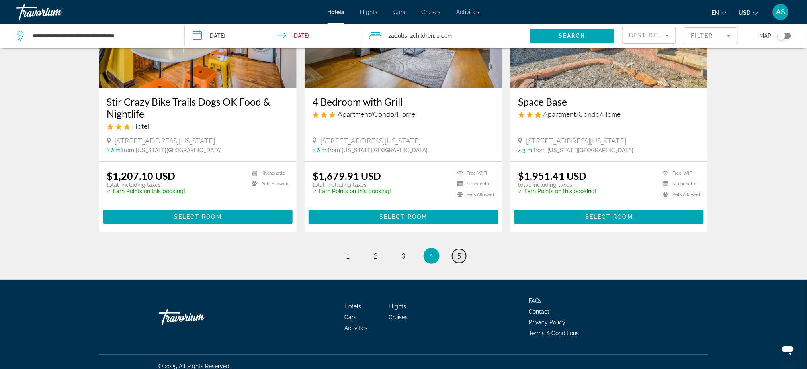
click at [463, 249] on link "page 5" at bounding box center [459, 256] width 14 height 14
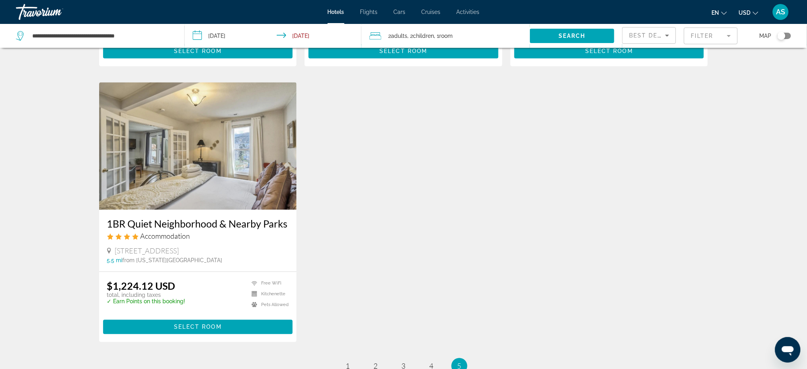
scroll to position [690, 0]
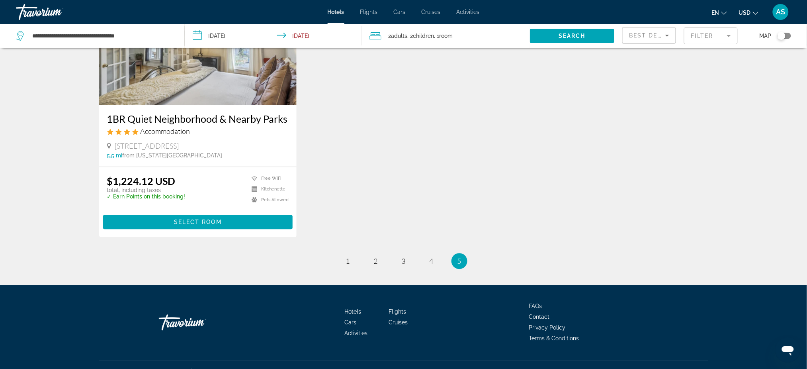
click at [641, 29] on div "Best Deals" at bounding box center [649, 38] width 40 height 22
click at [641, 95] on span "Lowest Price" at bounding box center [645, 94] width 32 height 6
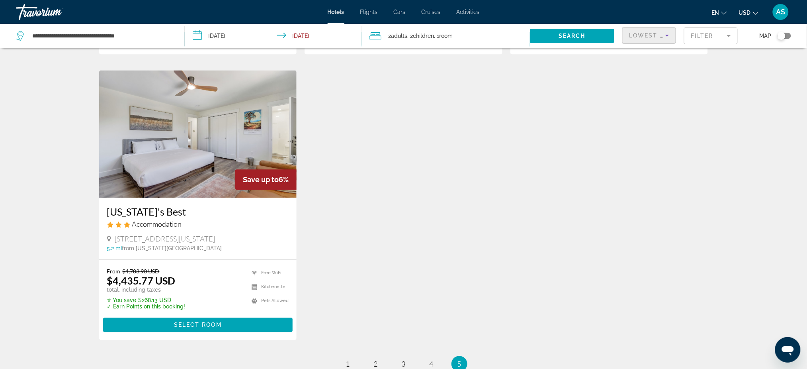
scroll to position [637, 0]
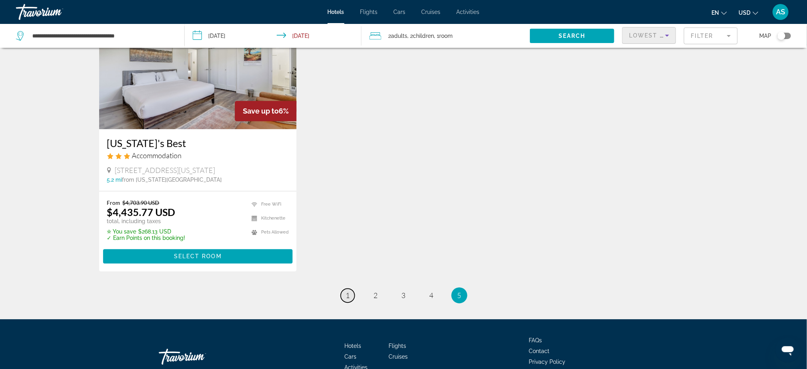
click at [347, 292] on span "1" at bounding box center [348, 295] width 4 height 9
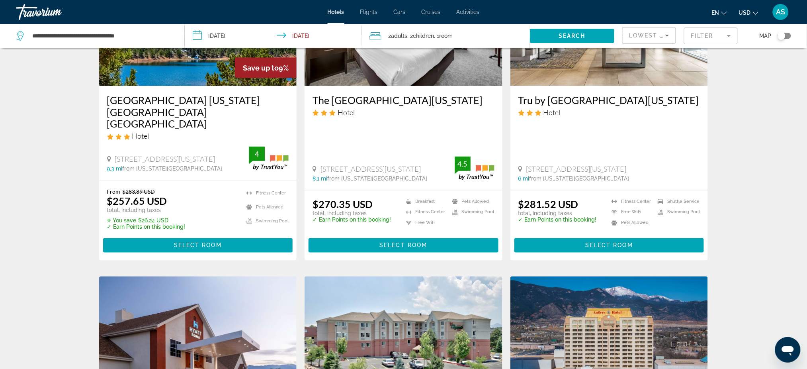
scroll to position [212, 0]
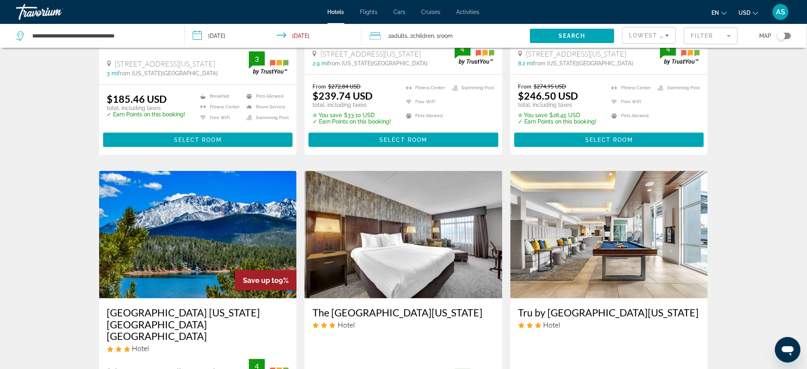
click at [34, 1] on mat-toolbar "Hotels Flights Cars Cruises Activities Hotels Flights Cars Cruises Activities e…" at bounding box center [403, 12] width 807 height 24
click at [39, 9] on div "Travorium" at bounding box center [56, 12] width 80 height 21
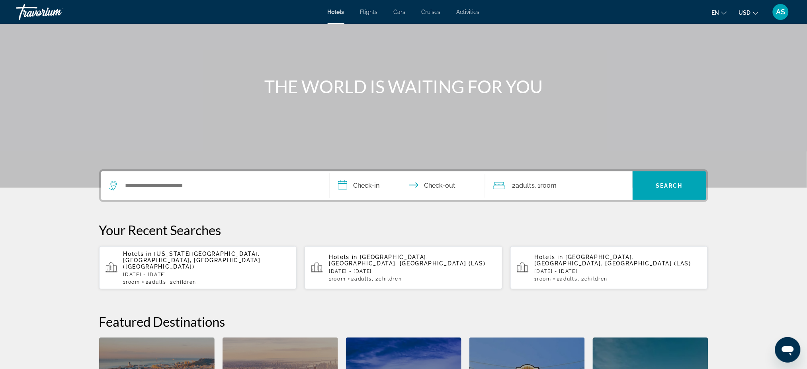
scroll to position [53, 0]
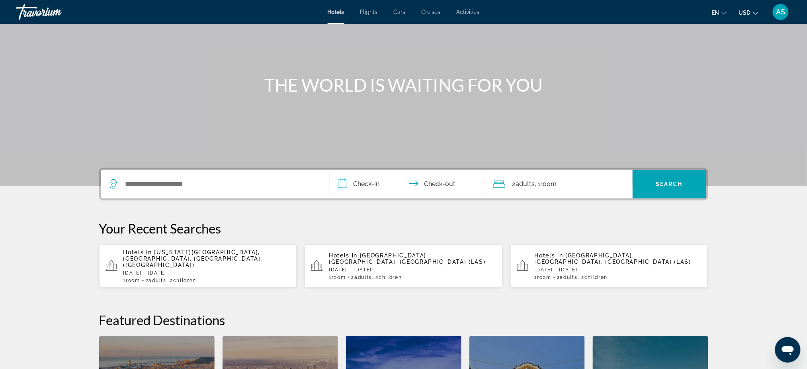
click at [31, 16] on div "Travorium" at bounding box center [56, 12] width 80 height 21
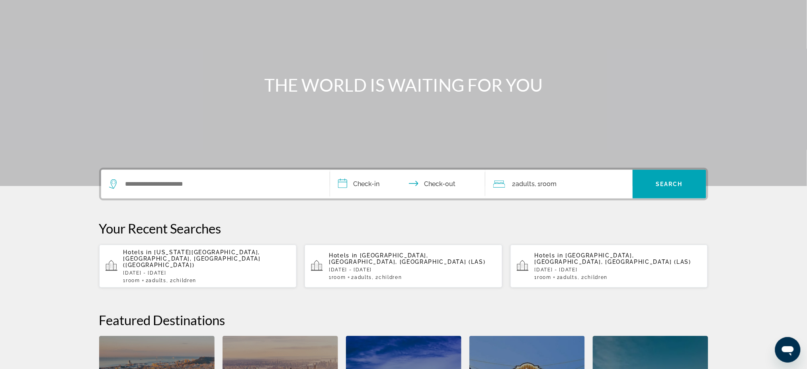
scroll to position [0, 0]
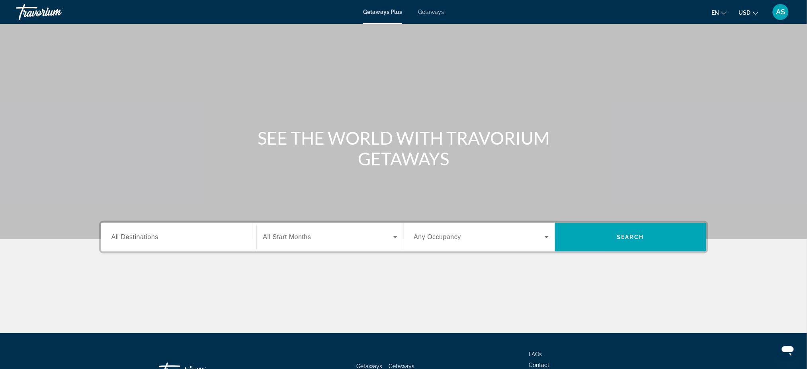
click at [433, 13] on span "Getaways" at bounding box center [431, 12] width 26 height 6
click at [145, 234] on span "All Destinations" at bounding box center [134, 236] width 47 height 7
click at [145, 234] on input "Destination All Destinations" at bounding box center [178, 237] width 135 height 10
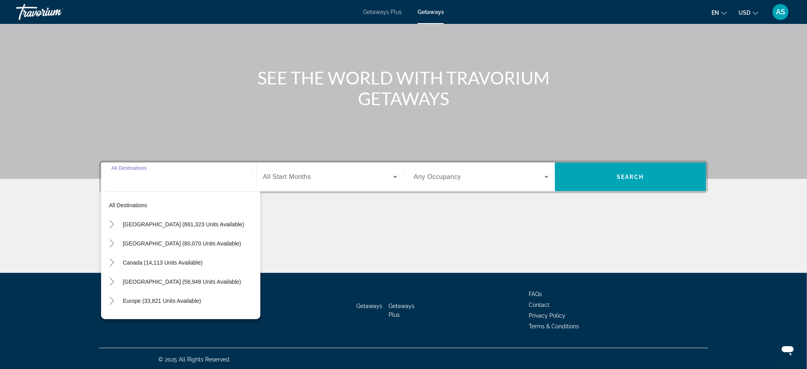
scroll to position [61, 0]
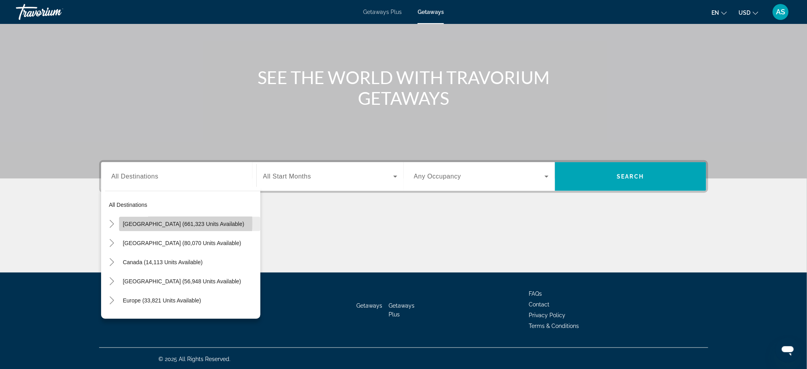
click at [149, 222] on span "[GEOGRAPHIC_DATA] (661,323 units available)" at bounding box center [183, 224] width 121 height 6
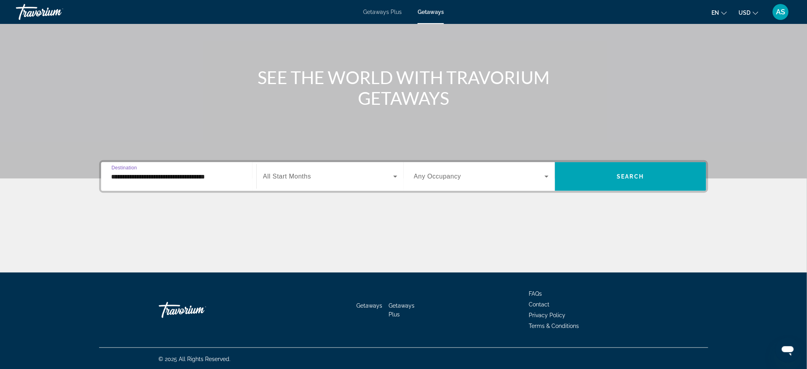
click at [301, 175] on span "All Start Months" at bounding box center [287, 176] width 48 height 7
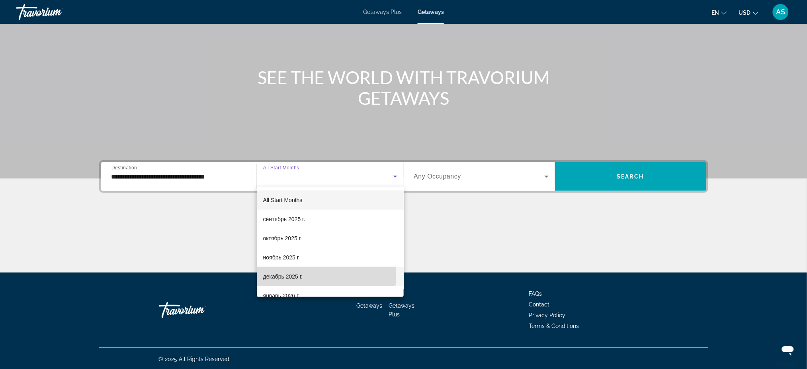
click at [283, 274] on span "декабрь 2025 г." at bounding box center [282, 277] width 39 height 10
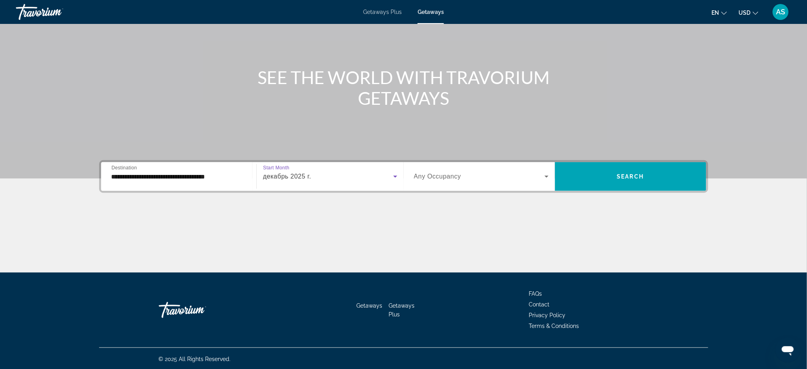
click at [443, 176] on span "Any Occupancy" at bounding box center [437, 176] width 47 height 7
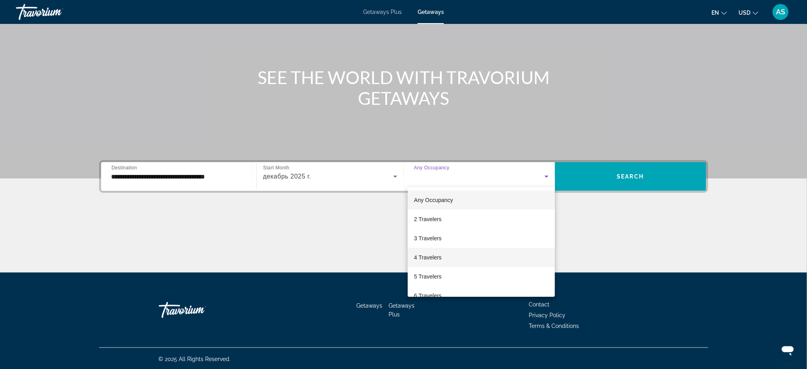
click at [426, 258] on span "4 Travelers" at bounding box center [427, 257] width 27 height 10
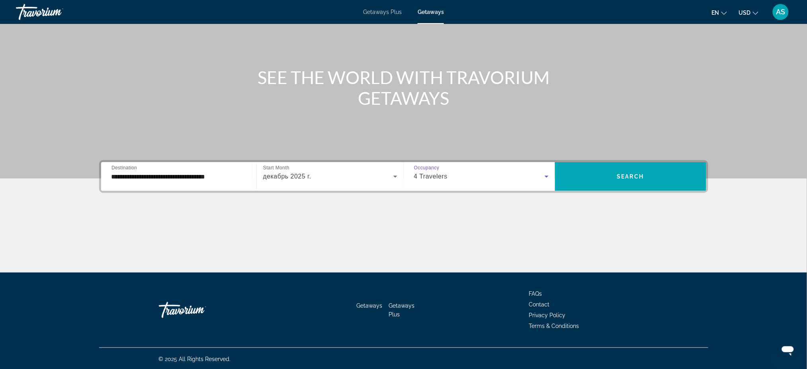
click at [217, 177] on input "**********" at bounding box center [178, 177] width 135 height 10
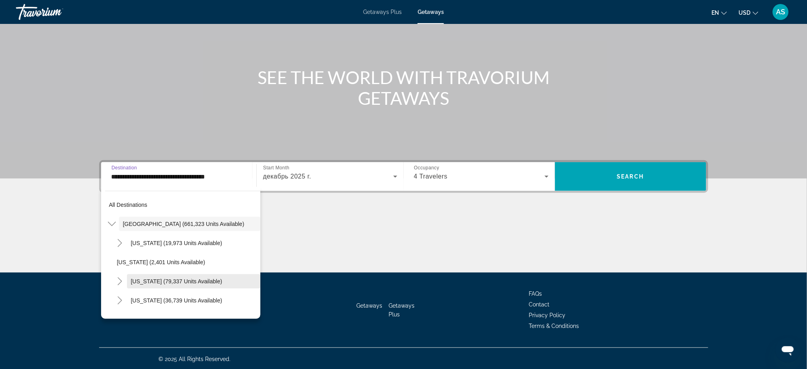
scroll to position [53, 0]
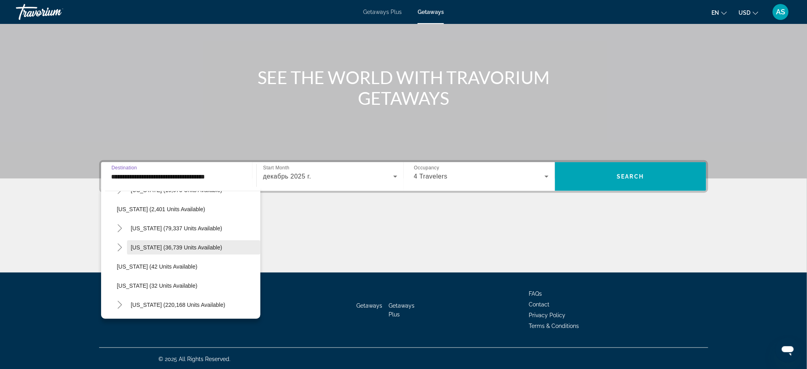
click at [141, 247] on span "[US_STATE] (36,739 units available)" at bounding box center [177, 247] width 92 height 6
type input "**********"
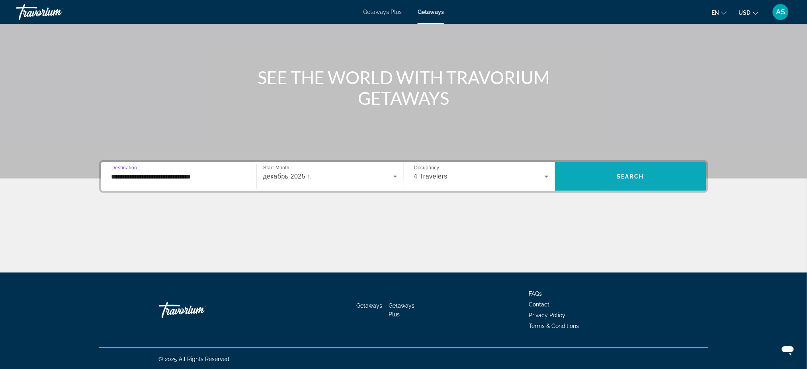
click at [602, 168] on span "Search widget" at bounding box center [630, 176] width 151 height 19
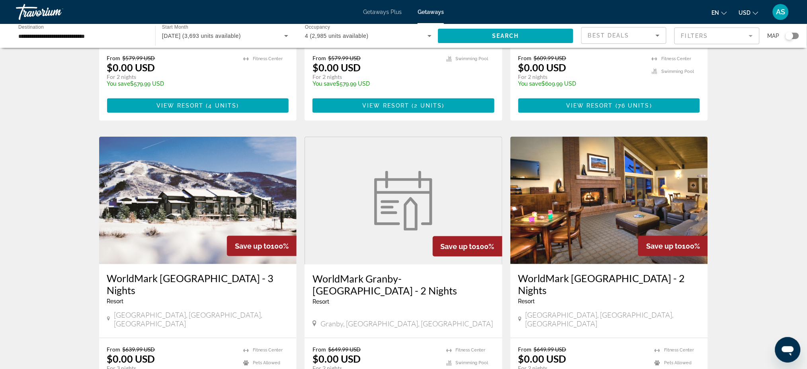
scroll to position [265, 0]
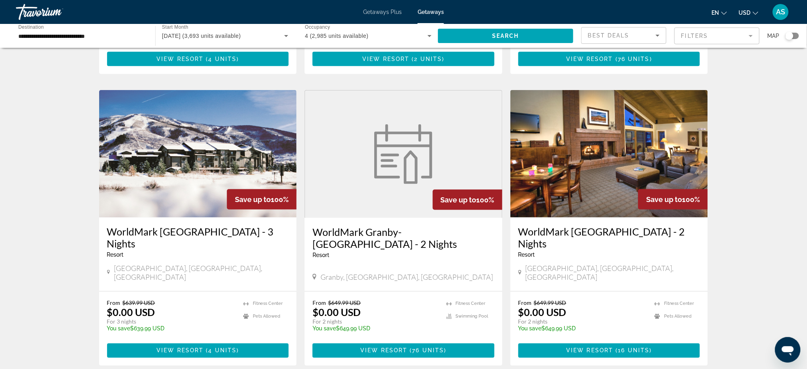
click at [215, 225] on h3 "WorldMark [GEOGRAPHIC_DATA] - 3 Nights" at bounding box center [198, 237] width 182 height 24
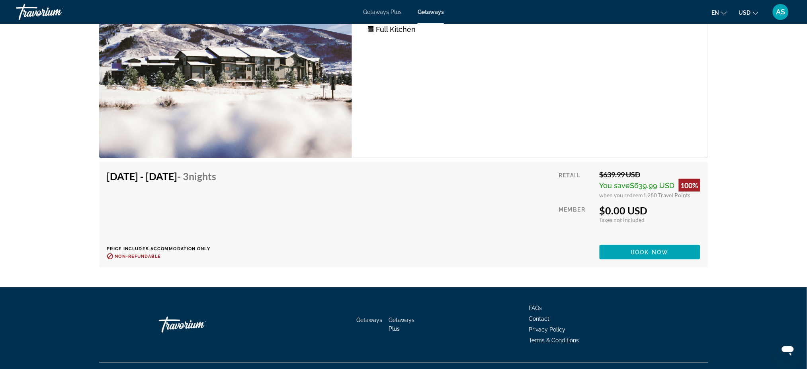
scroll to position [1373, 0]
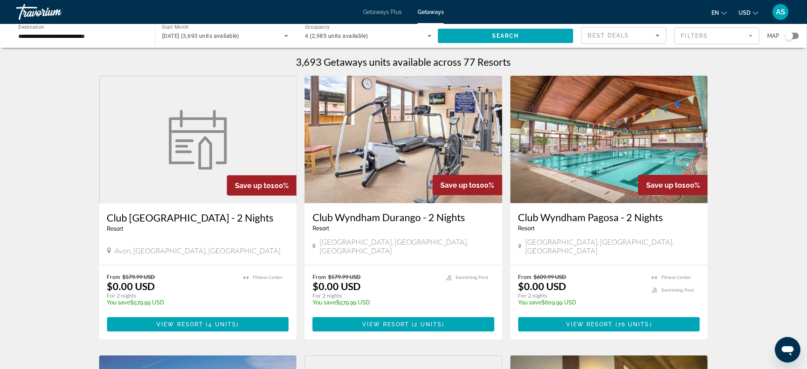
click at [262, 219] on h3 "Club [GEOGRAPHIC_DATA] - 2 Nights" at bounding box center [198, 217] width 182 height 12
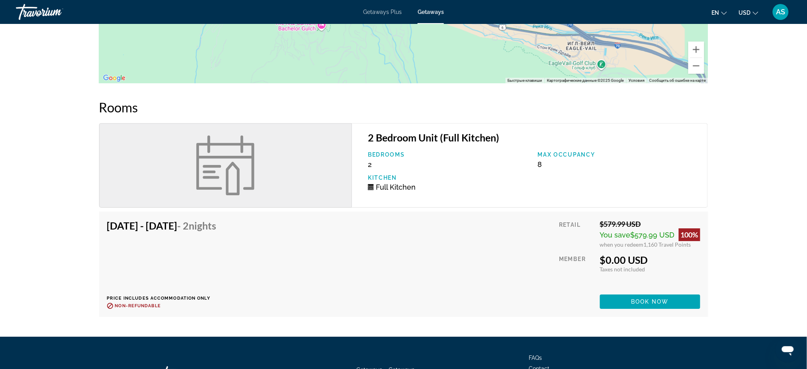
scroll to position [883, 0]
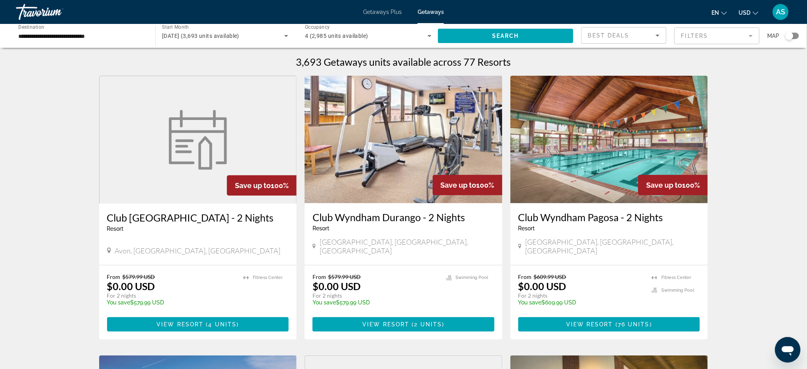
click at [712, 36] on mat-form-field "Filters" at bounding box center [716, 35] width 85 height 17
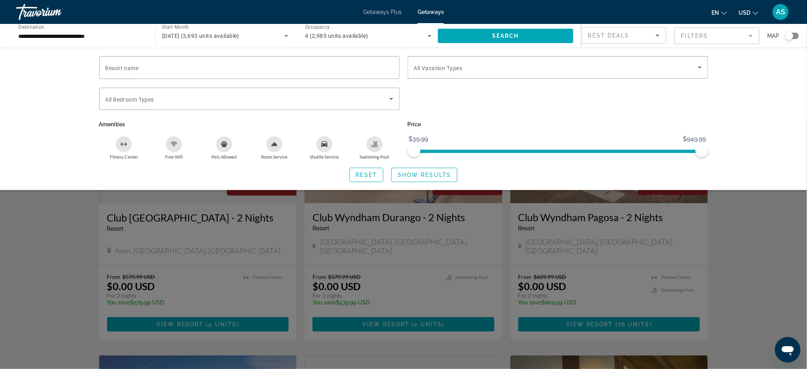
click at [227, 143] on div "Pets Allowed" at bounding box center [224, 144] width 16 height 16
click at [419, 174] on span "Show Results" at bounding box center [424, 175] width 53 height 6
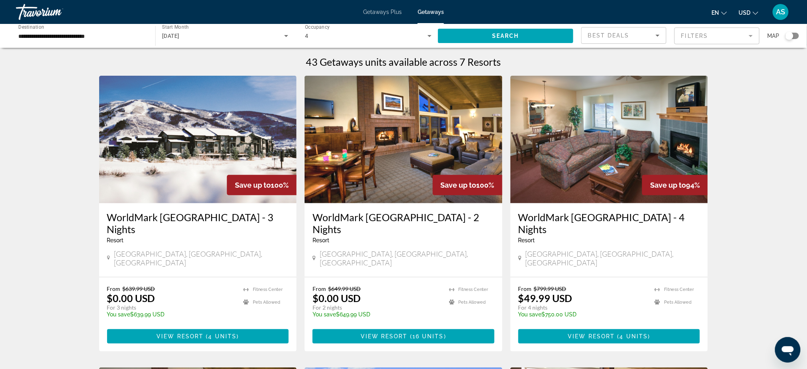
click at [270, 217] on h3 "WorldMark [GEOGRAPHIC_DATA] - 3 Nights" at bounding box center [198, 223] width 182 height 24
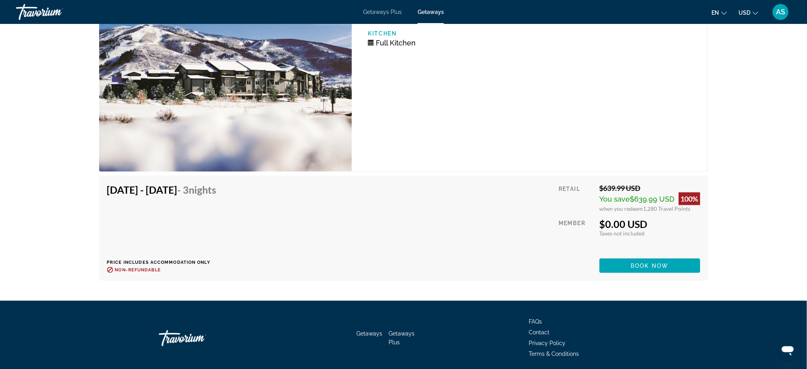
scroll to position [1373, 0]
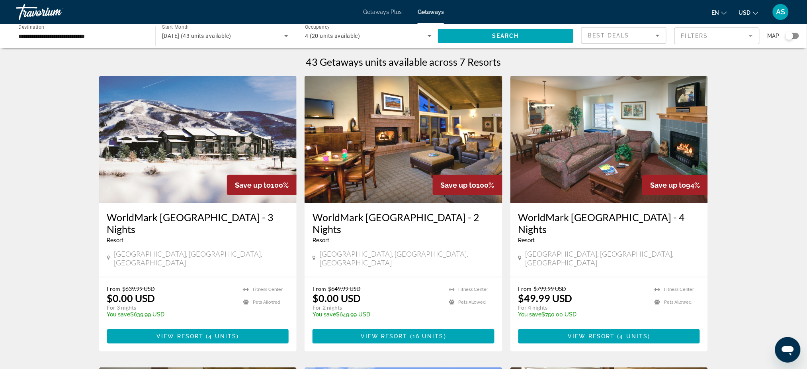
click at [357, 217] on h3 "WorldMark [GEOGRAPHIC_DATA] - 2 Nights" at bounding box center [404, 223] width 182 height 24
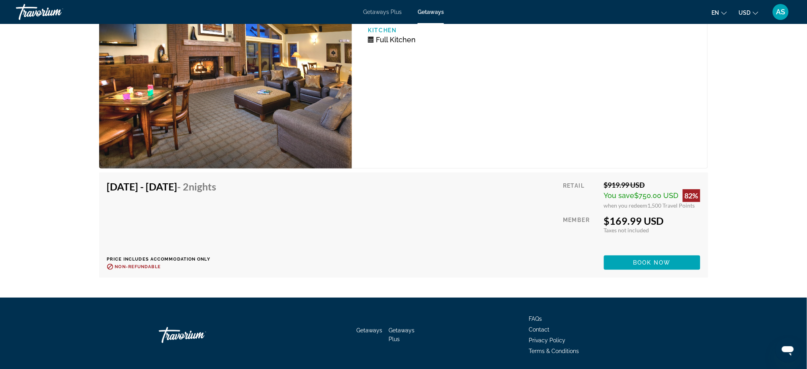
scroll to position [2255, 0]
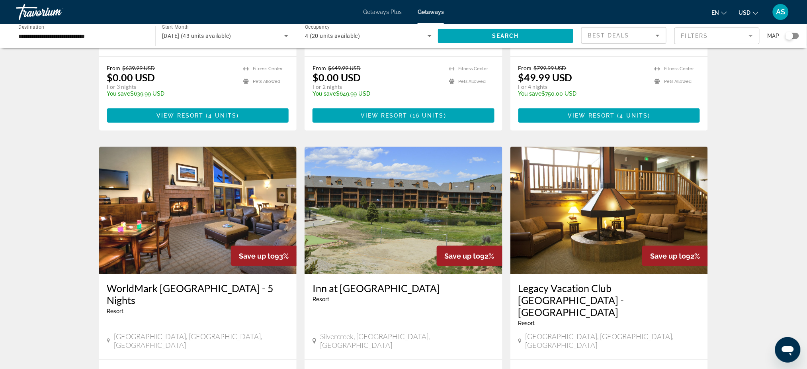
scroll to position [265, 0]
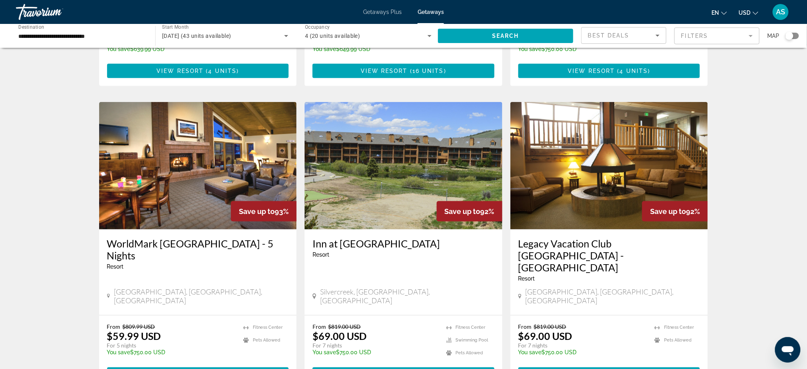
click at [340, 237] on h3 "Inn at [GEOGRAPHIC_DATA]" at bounding box center [404, 243] width 182 height 12
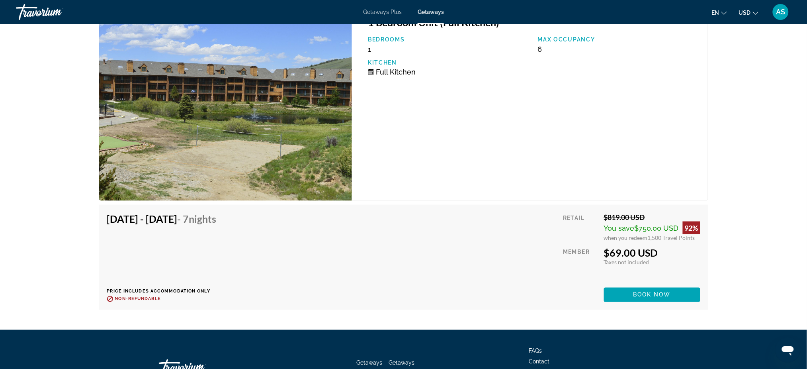
scroll to position [1433, 0]
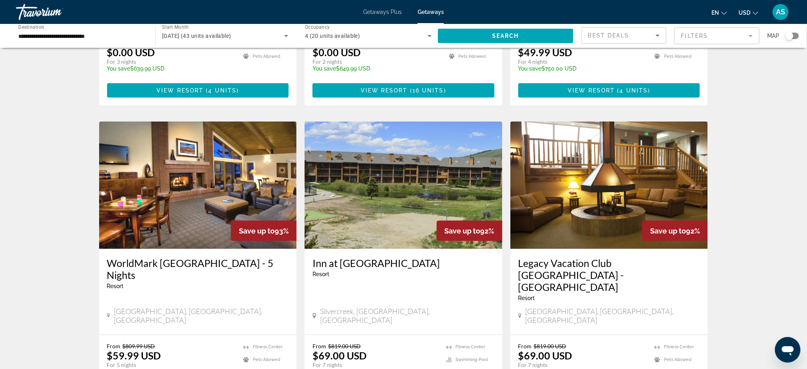
scroll to position [265, 0]
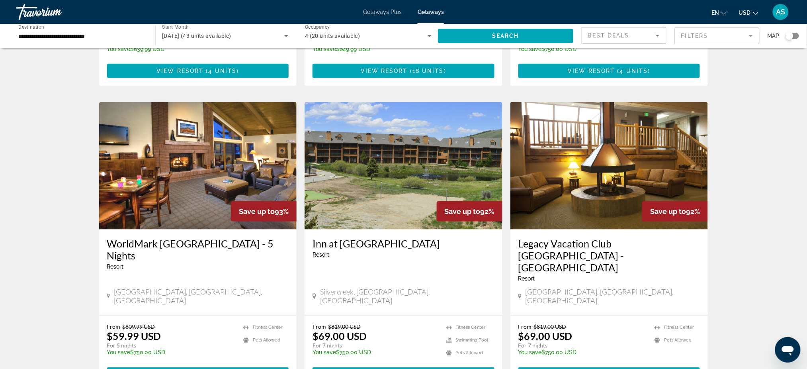
click at [546, 237] on h3 "Legacy Vacation Club [GEOGRAPHIC_DATA] - [GEOGRAPHIC_DATA]" at bounding box center [609, 255] width 182 height 36
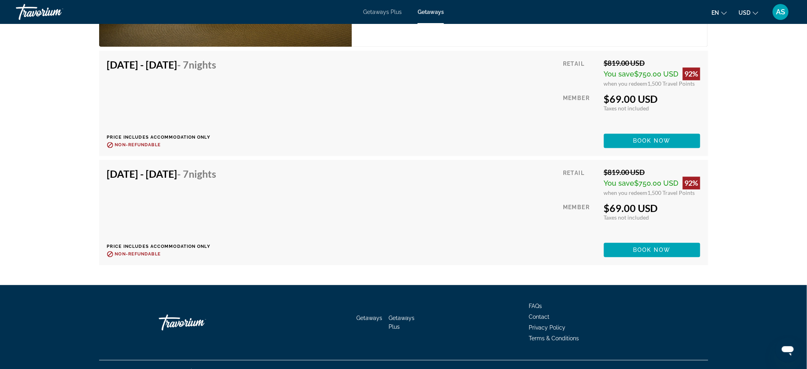
scroll to position [1635, 0]
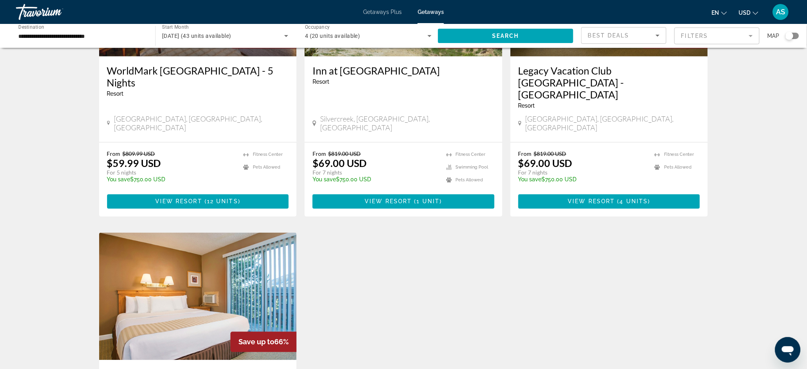
scroll to position [478, 0]
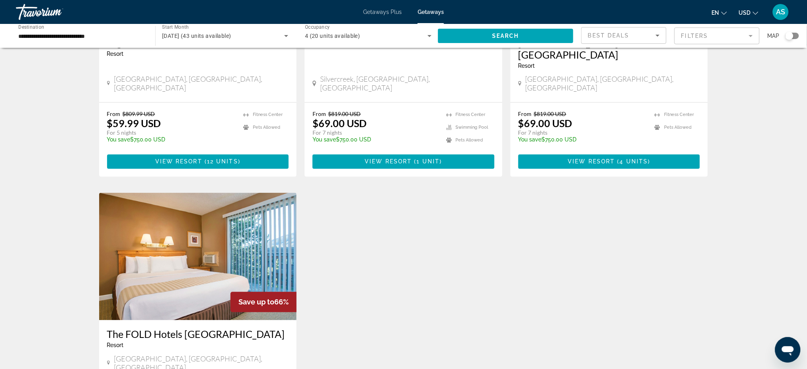
click at [221, 328] on h3 "The FOLD Hotels [GEOGRAPHIC_DATA]" at bounding box center [198, 334] width 182 height 12
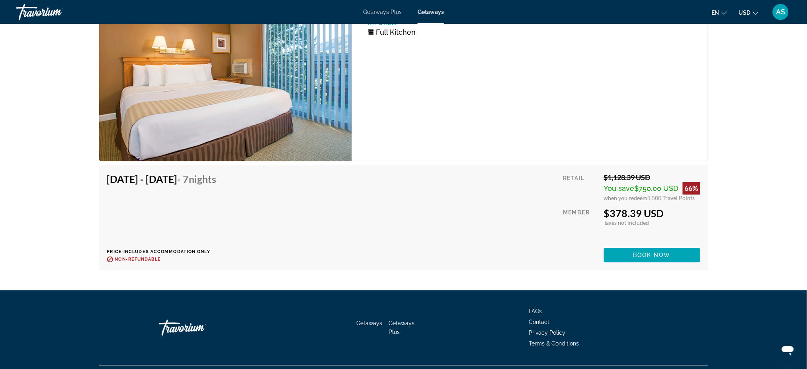
scroll to position [1636, 0]
